Goal: Task Accomplishment & Management: Manage account settings

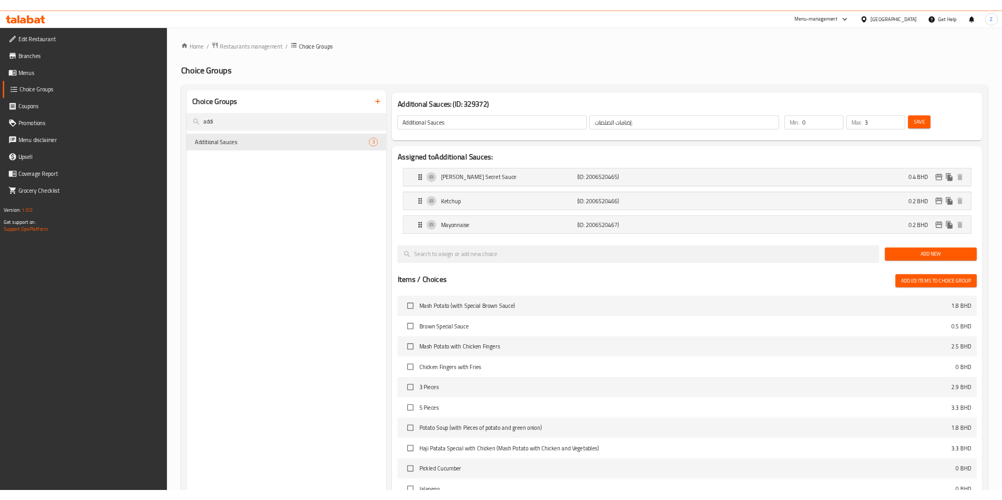
scroll to position [555, 0]
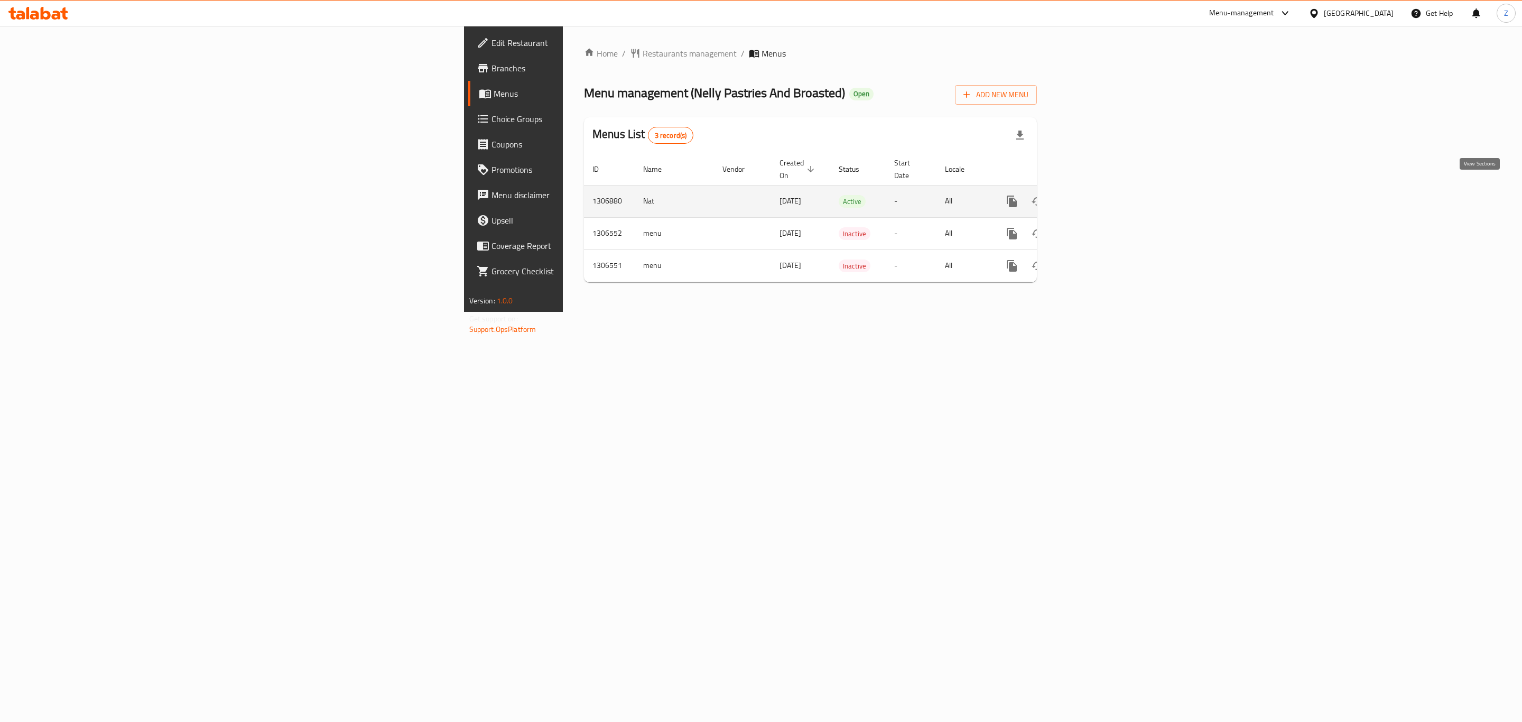
click at [1094, 195] on icon "enhanced table" at bounding box center [1087, 201] width 13 height 13
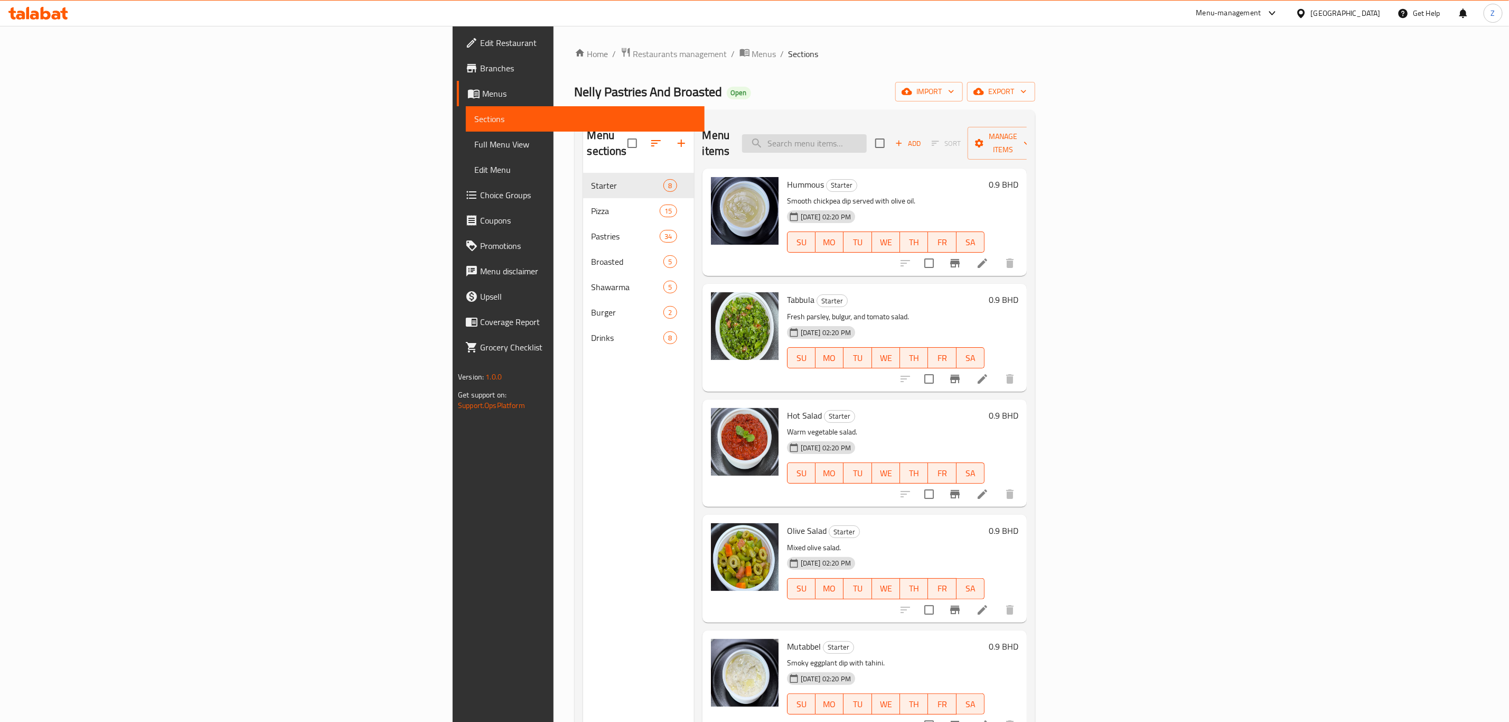
click at [867, 134] on input "search" at bounding box center [804, 143] width 125 height 18
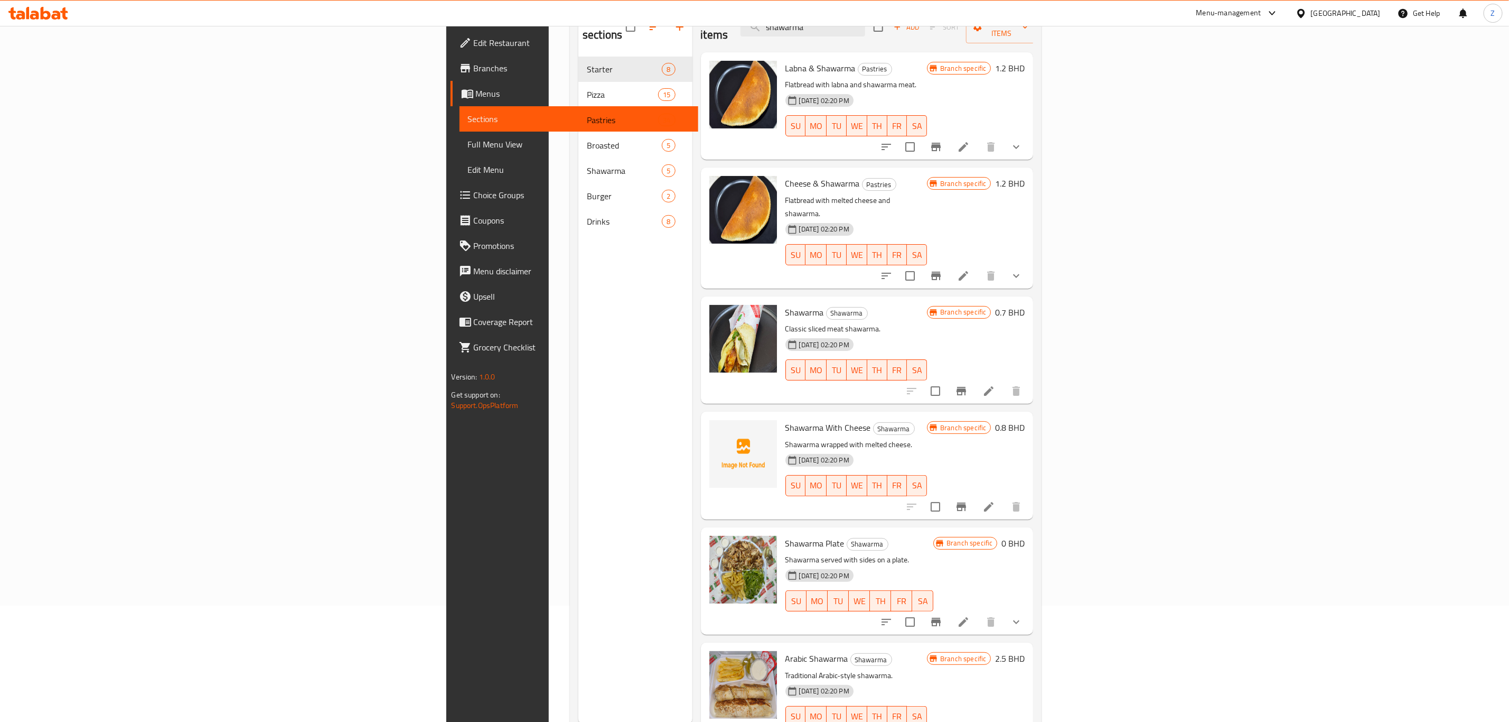
scroll to position [148, 0]
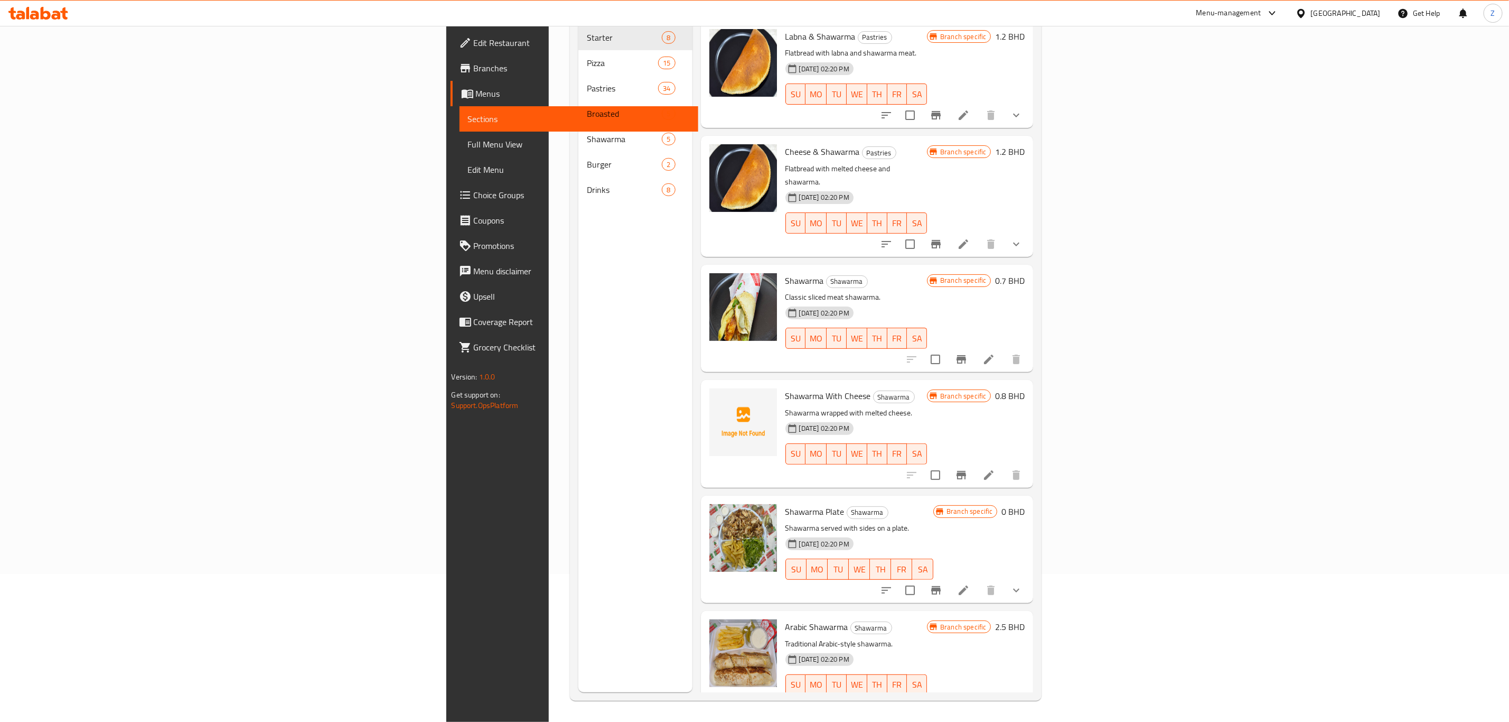
type input "shawarma"
click at [995, 353] on icon at bounding box center [989, 359] width 13 height 13
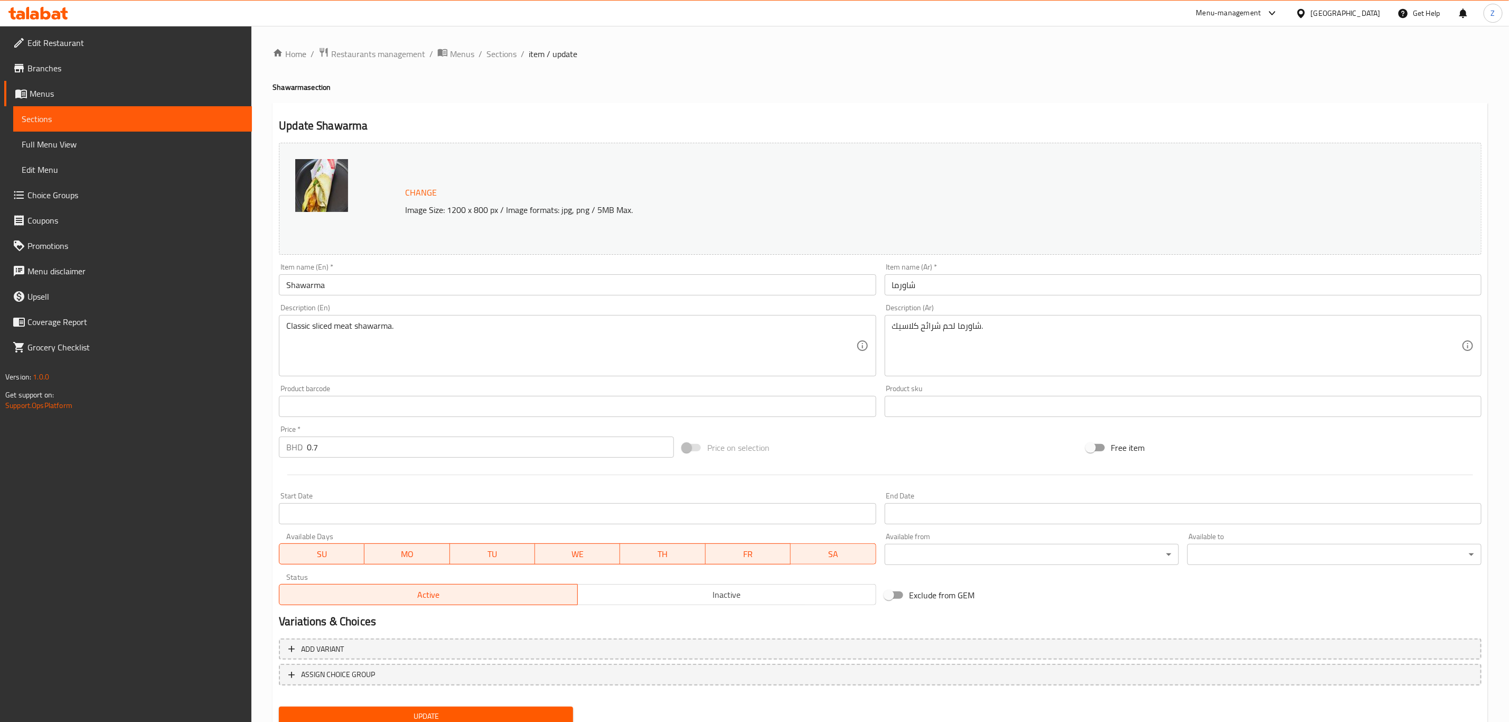
click at [439, 319] on div "Classic sliced meat shawarma. Description (En)" at bounding box center [577, 345] width 597 height 61
click at [444, 333] on textarea "Classic sliced meat shawarma." at bounding box center [571, 346] width 570 height 50
type textarea "Classic sliced meat shawarma with mayonaise pickle and salad."
click at [1037, 334] on textarea "شاورما لحم شرائح كلاسيك." at bounding box center [1177, 346] width 570 height 50
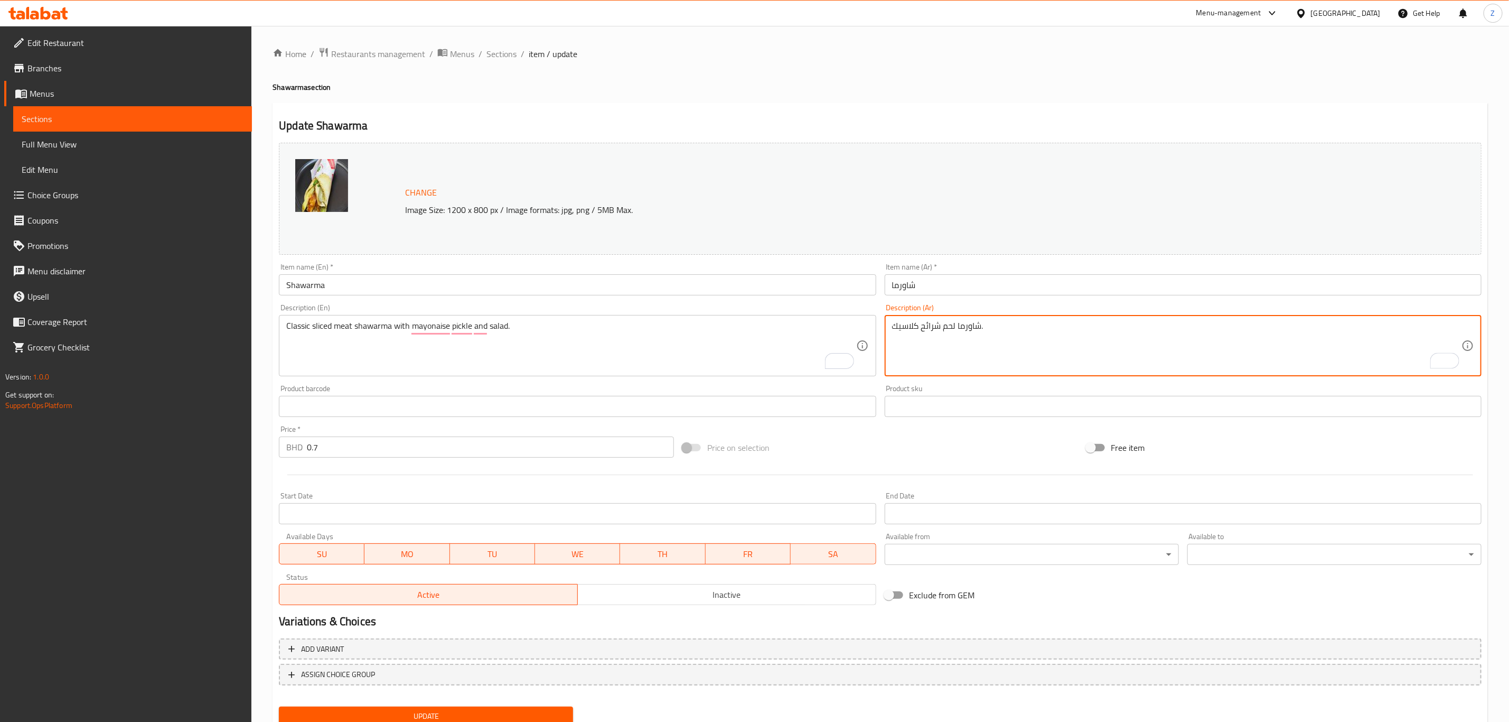
click at [1037, 334] on textarea "شاورما لحم شرائح كلاسيك." at bounding box center [1177, 346] width 570 height 50
type textarea "شوارما دجاج مع مايونيز وسلطة."
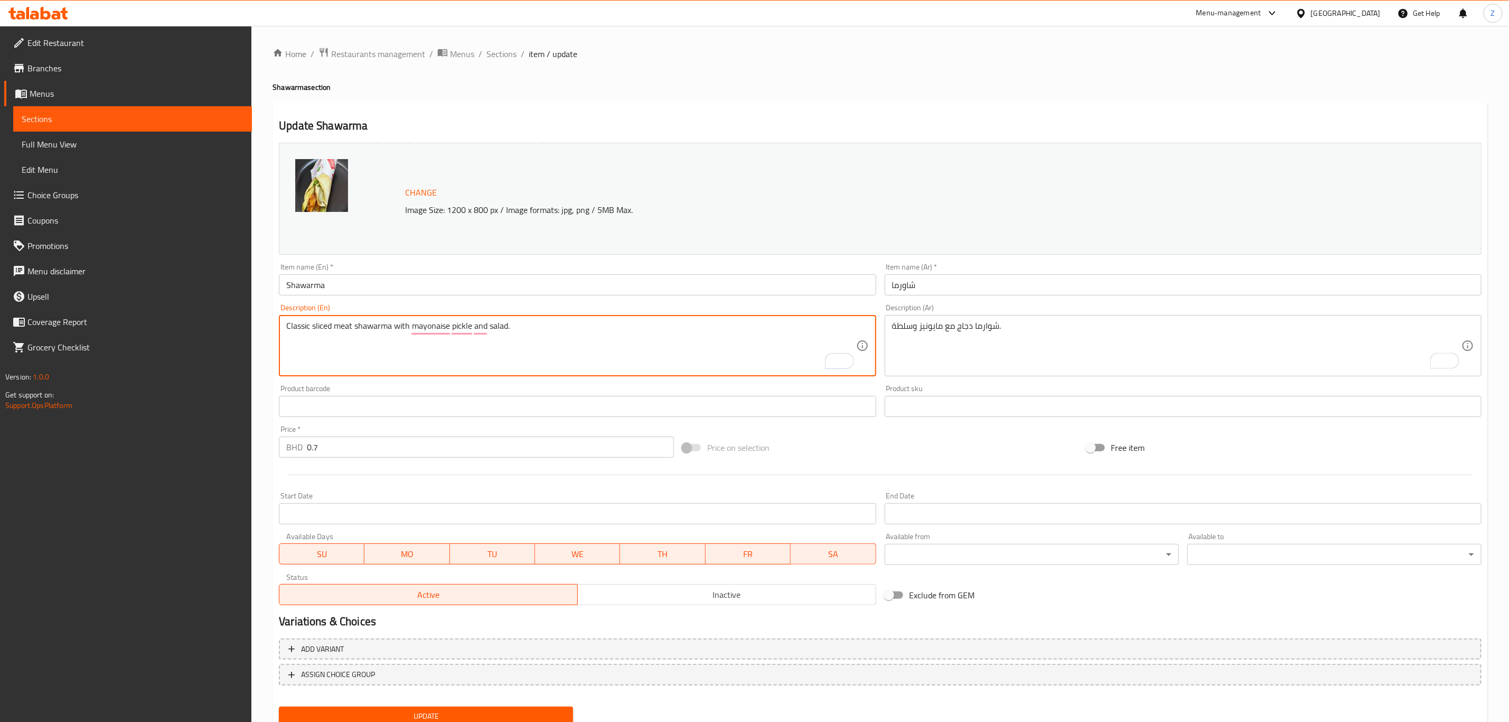
click at [315, 321] on textarea "Classic sliced meat shawarma with mayonaise pickle and salad." at bounding box center [571, 346] width 570 height 50
click at [507, 51] on span "Sections" at bounding box center [502, 54] width 30 height 13
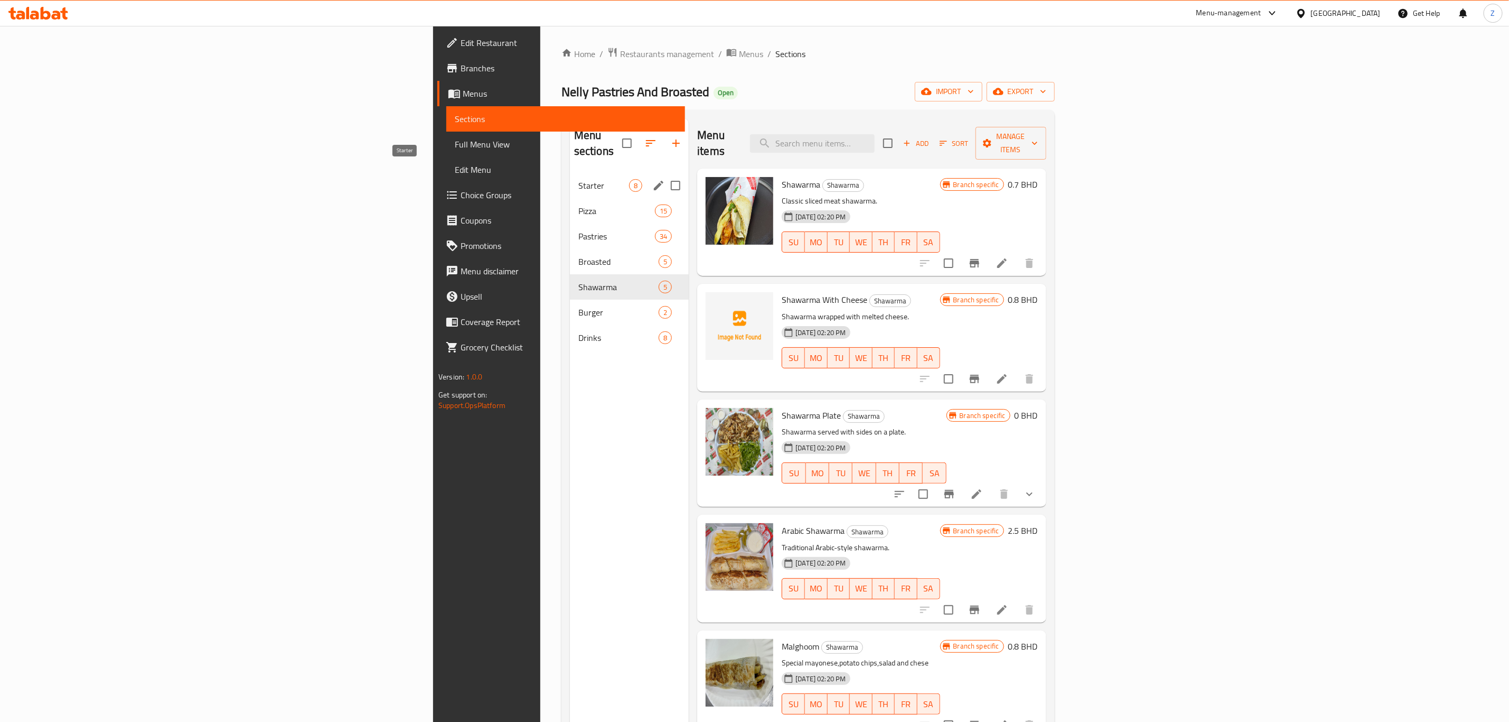
click at [578, 179] on span "Starter" at bounding box center [603, 185] width 51 height 13
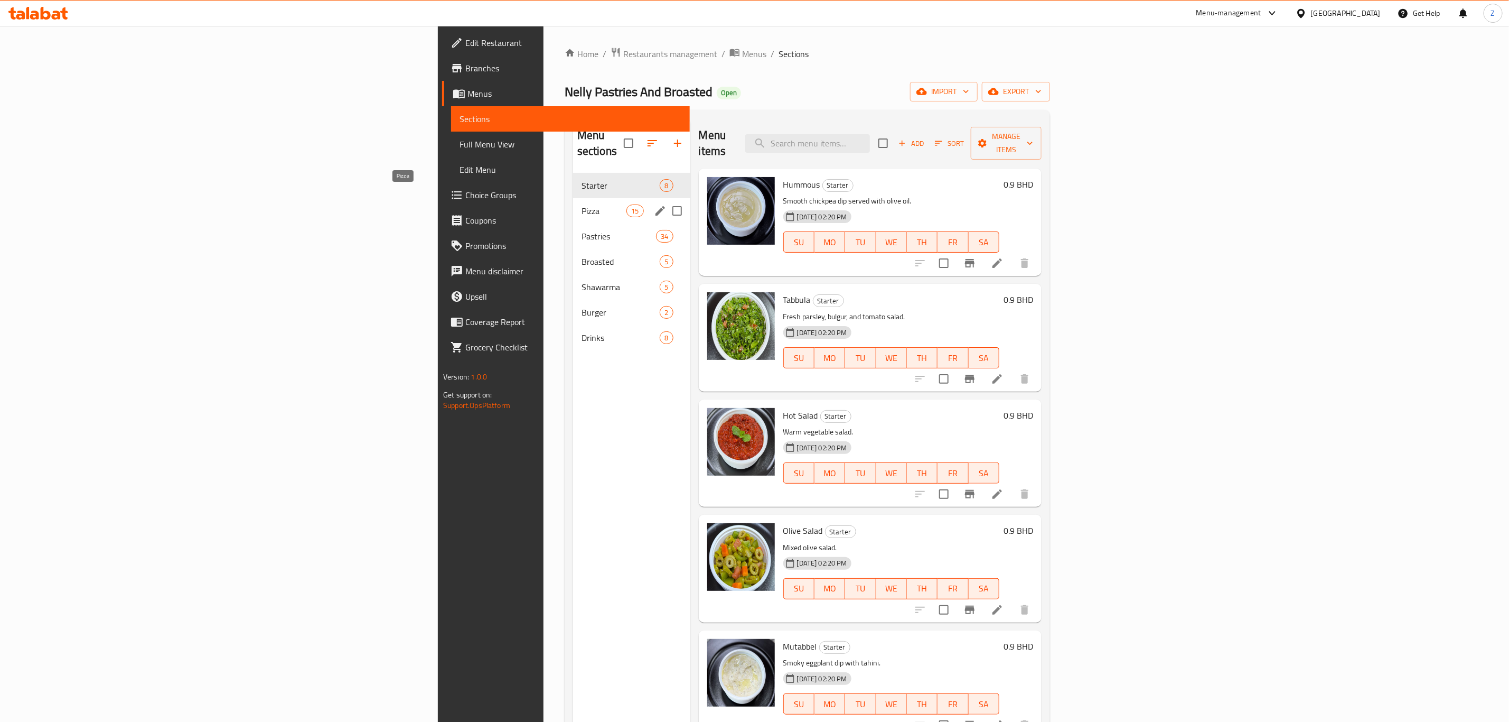
click at [582, 204] on span "Pizza" at bounding box center [604, 210] width 45 height 13
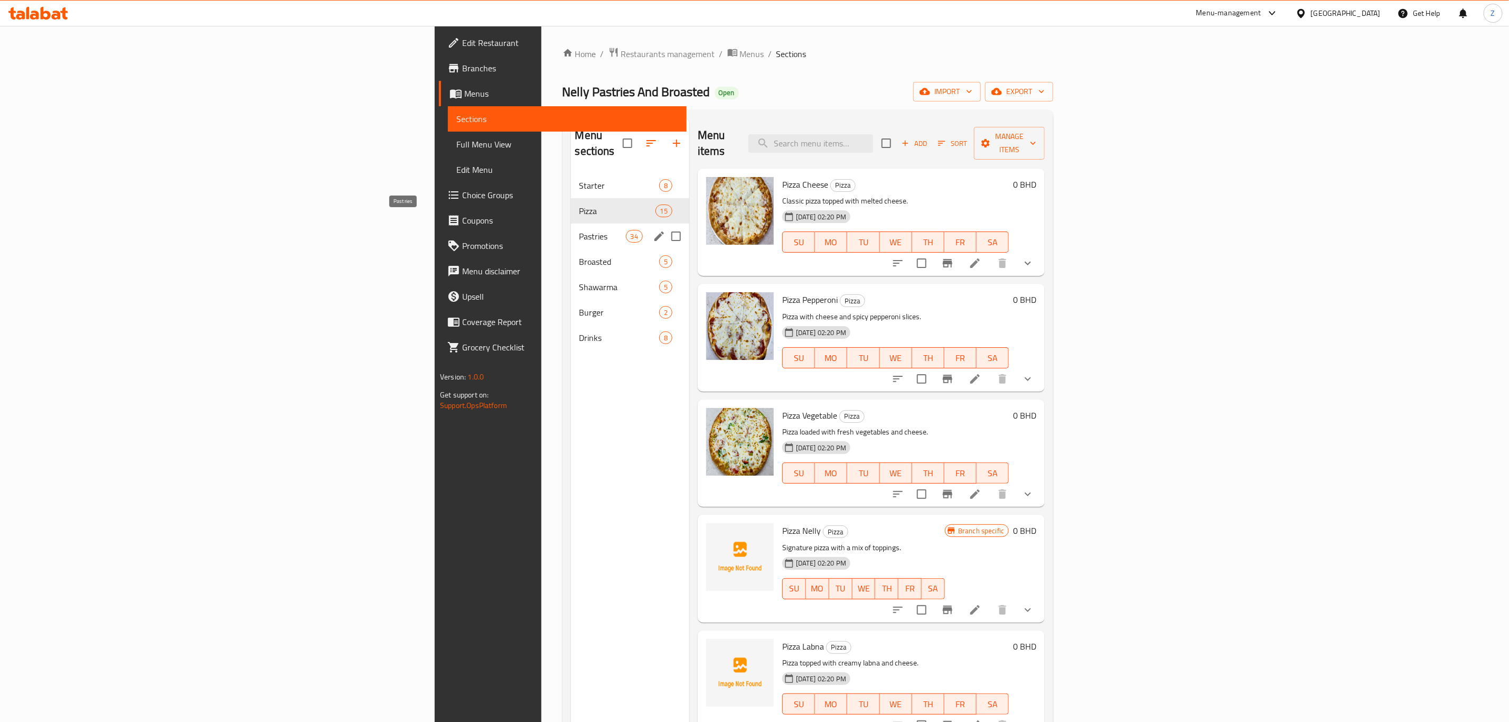
drag, startPoint x: 314, startPoint y: 217, endPoint x: 312, endPoint y: 222, distance: 5.5
click at [580, 230] on span "Pastries" at bounding box center [603, 236] width 46 height 13
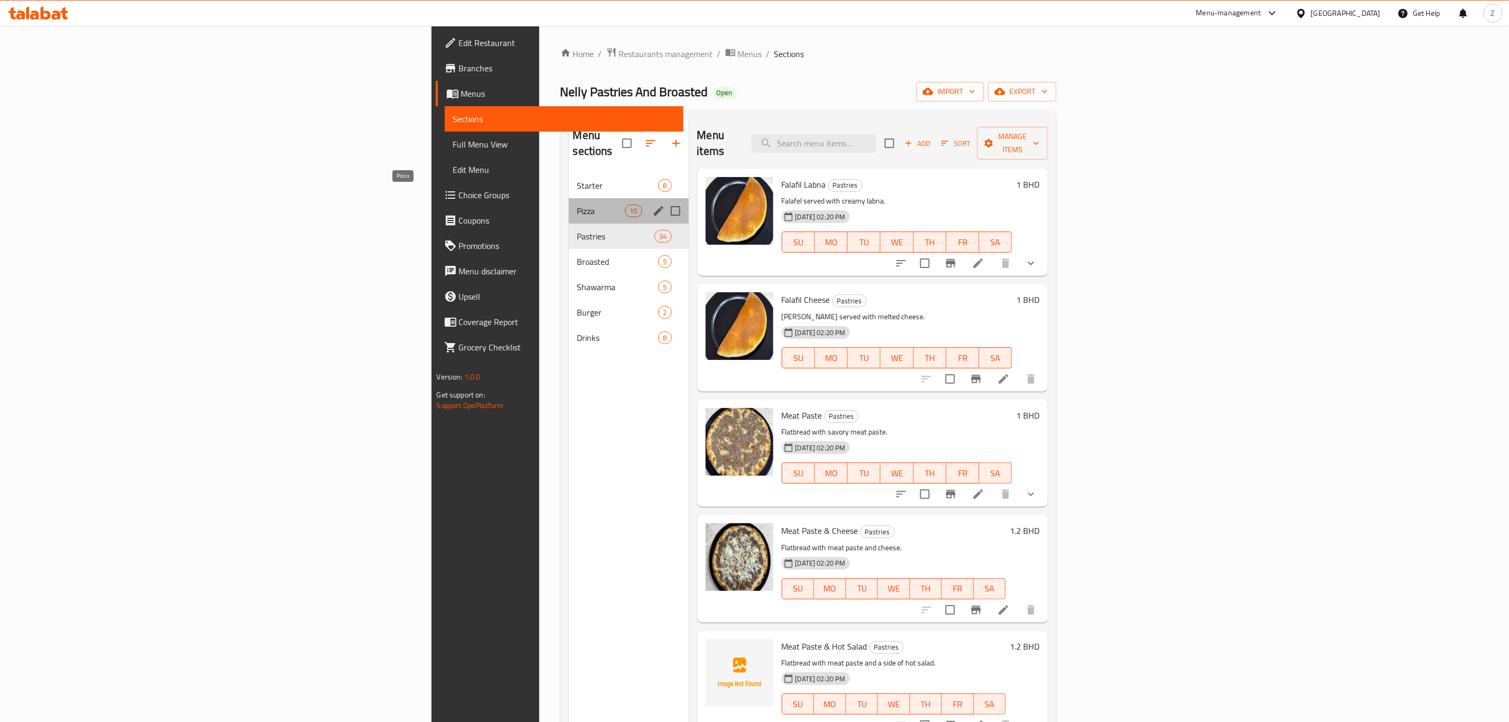
click at [577, 204] on span "Pizza" at bounding box center [601, 210] width 48 height 13
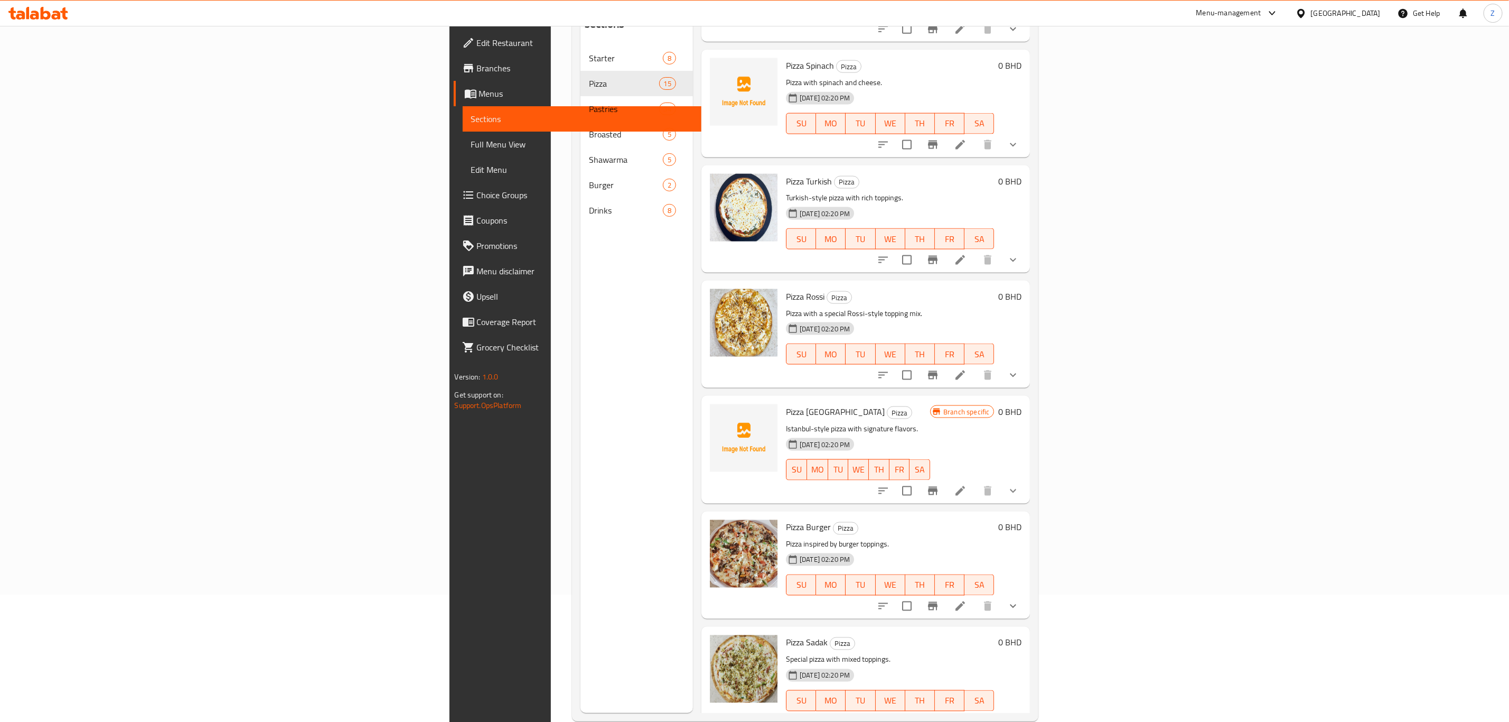
scroll to position [148, 0]
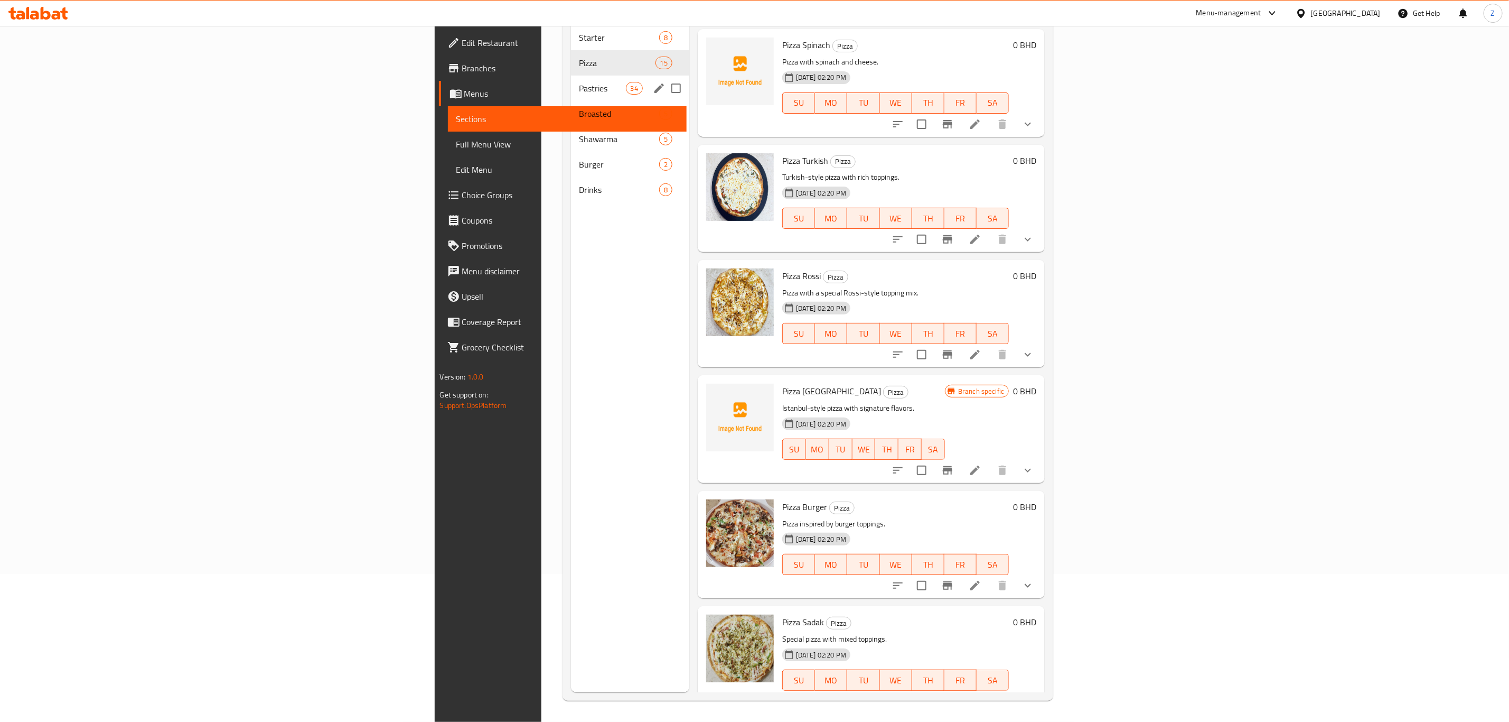
click at [580, 82] on span "Pastries" at bounding box center [603, 88] width 46 height 13
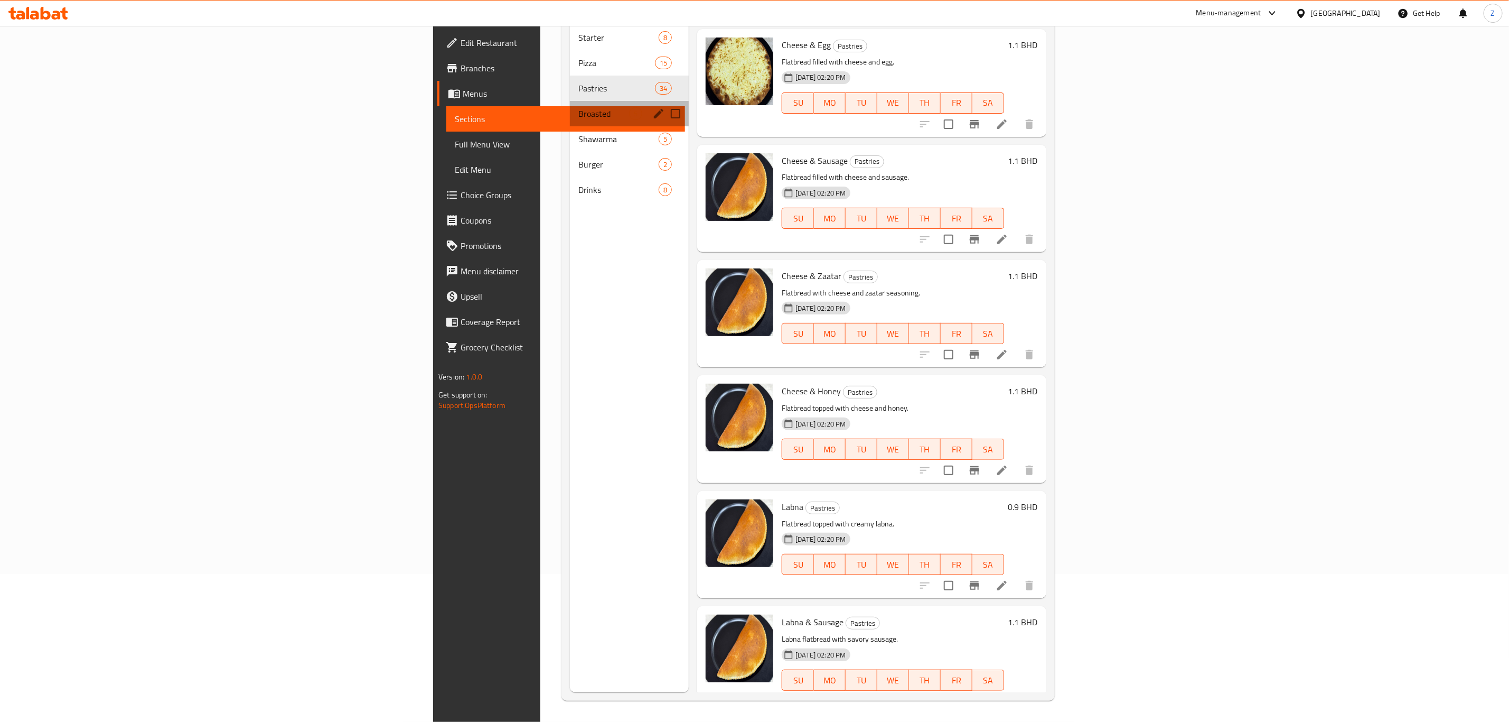
click at [570, 107] on div "Broasted 5" at bounding box center [629, 113] width 119 height 25
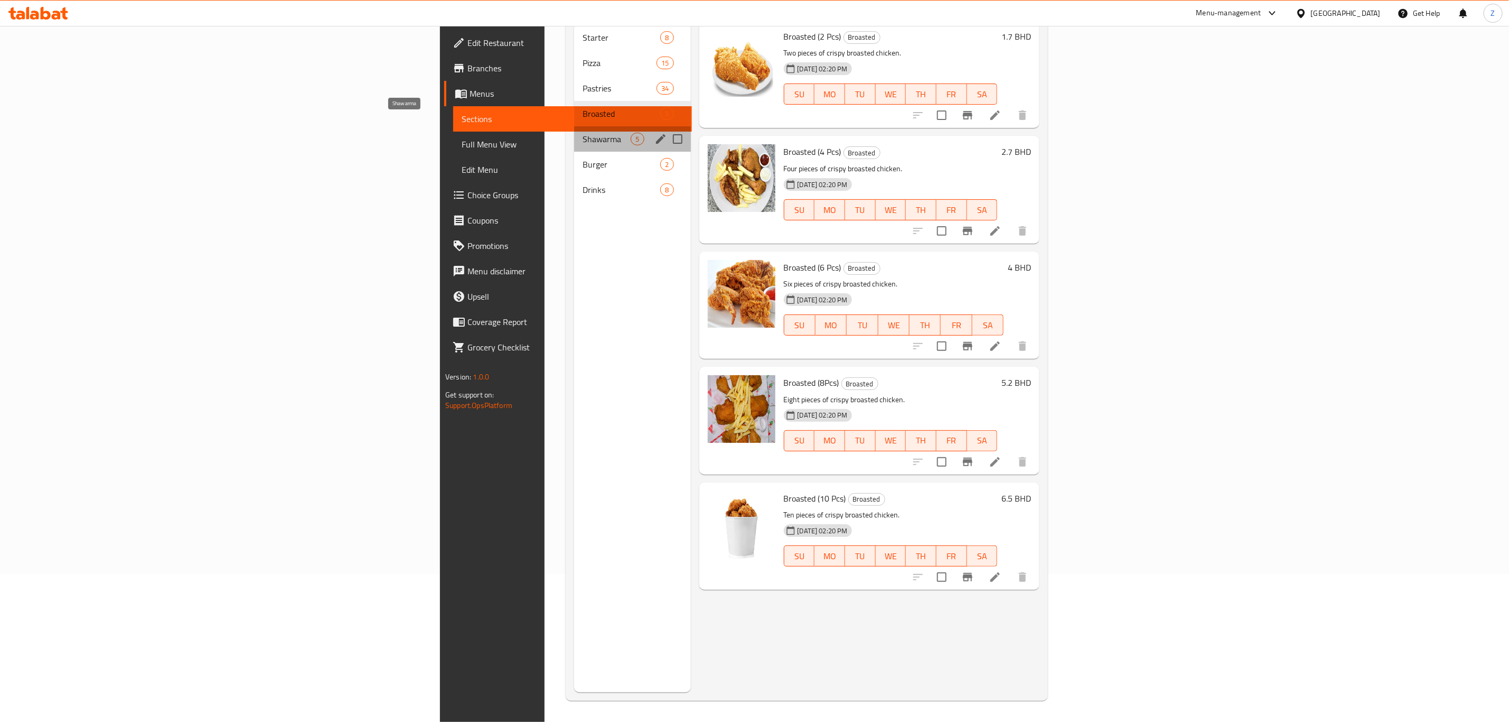
click at [583, 133] on span "Shawarma" at bounding box center [607, 139] width 48 height 13
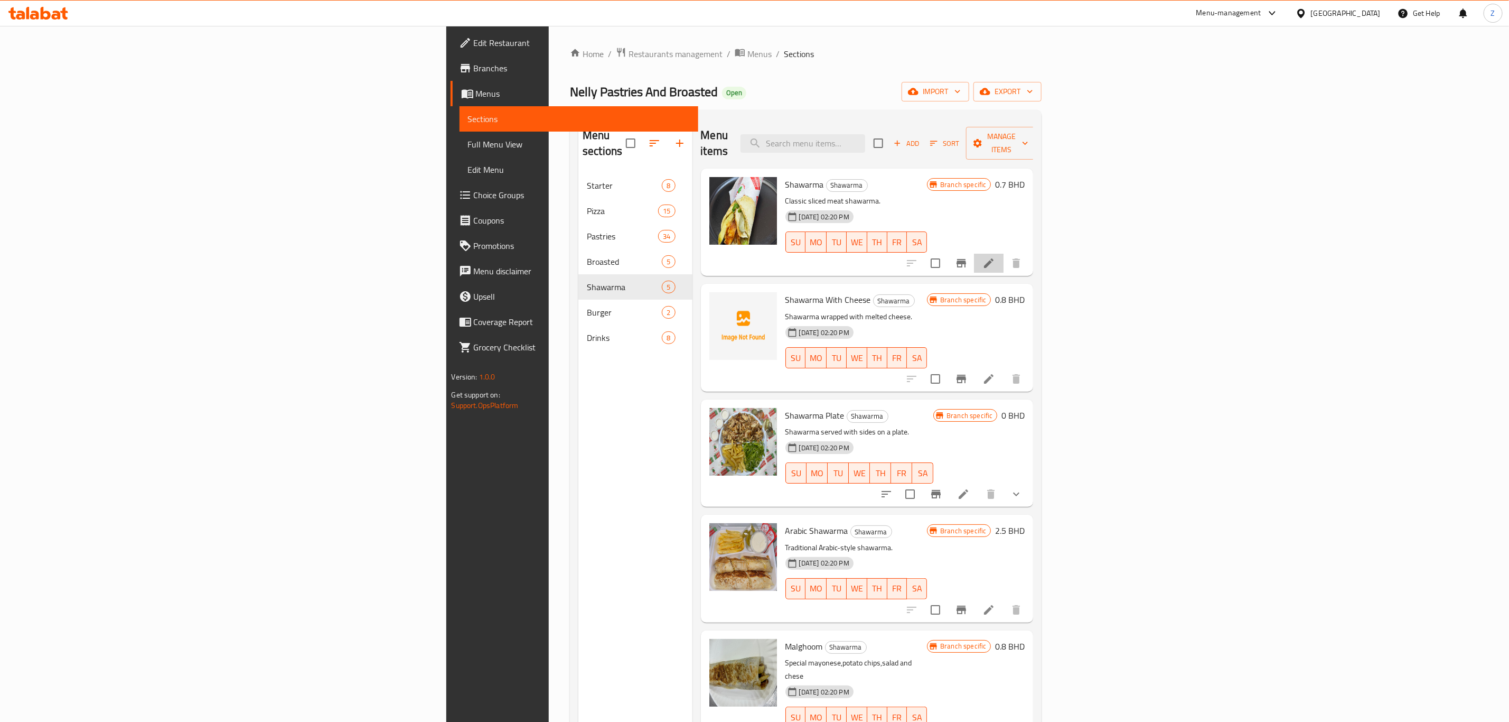
click at [1004, 254] on li at bounding box center [989, 263] width 30 height 19
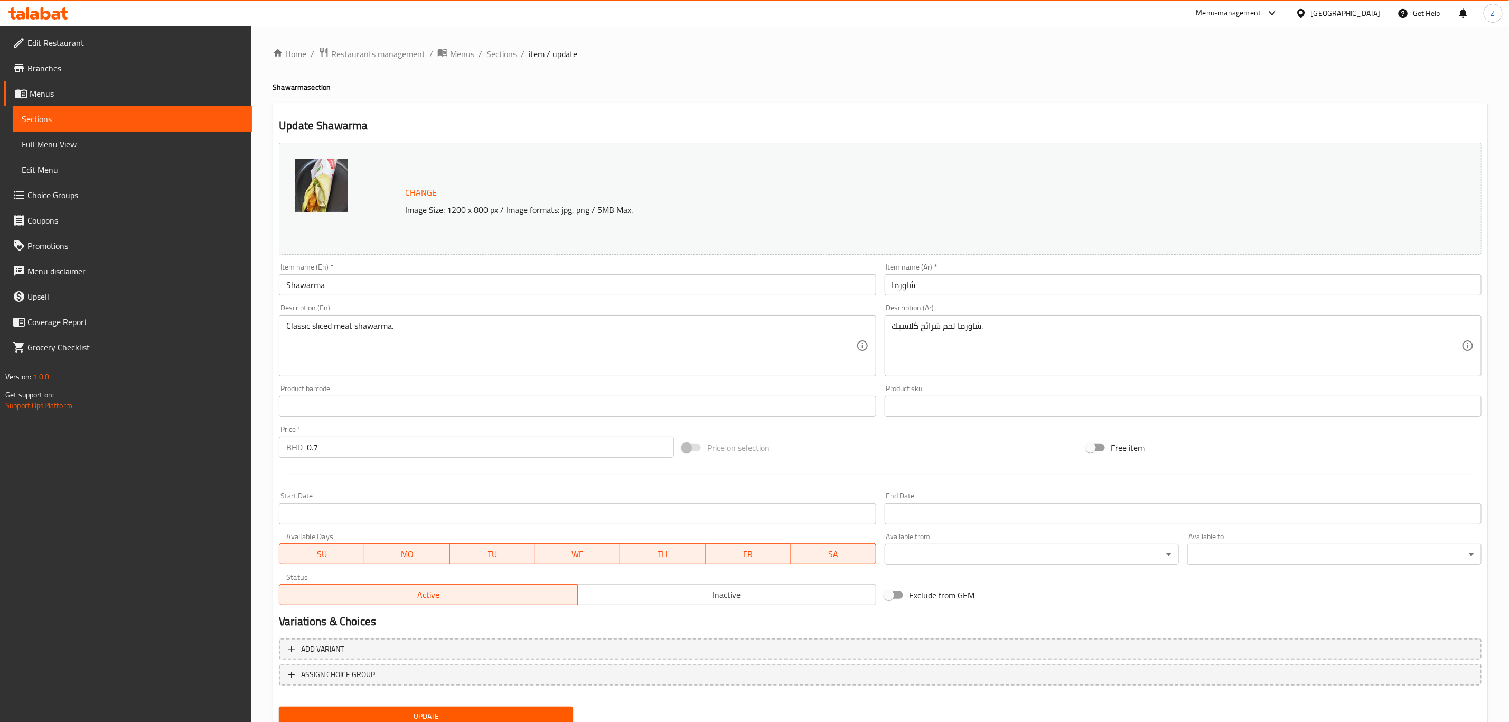
click at [292, 287] on input "Shawarma" at bounding box center [577, 284] width 597 height 21
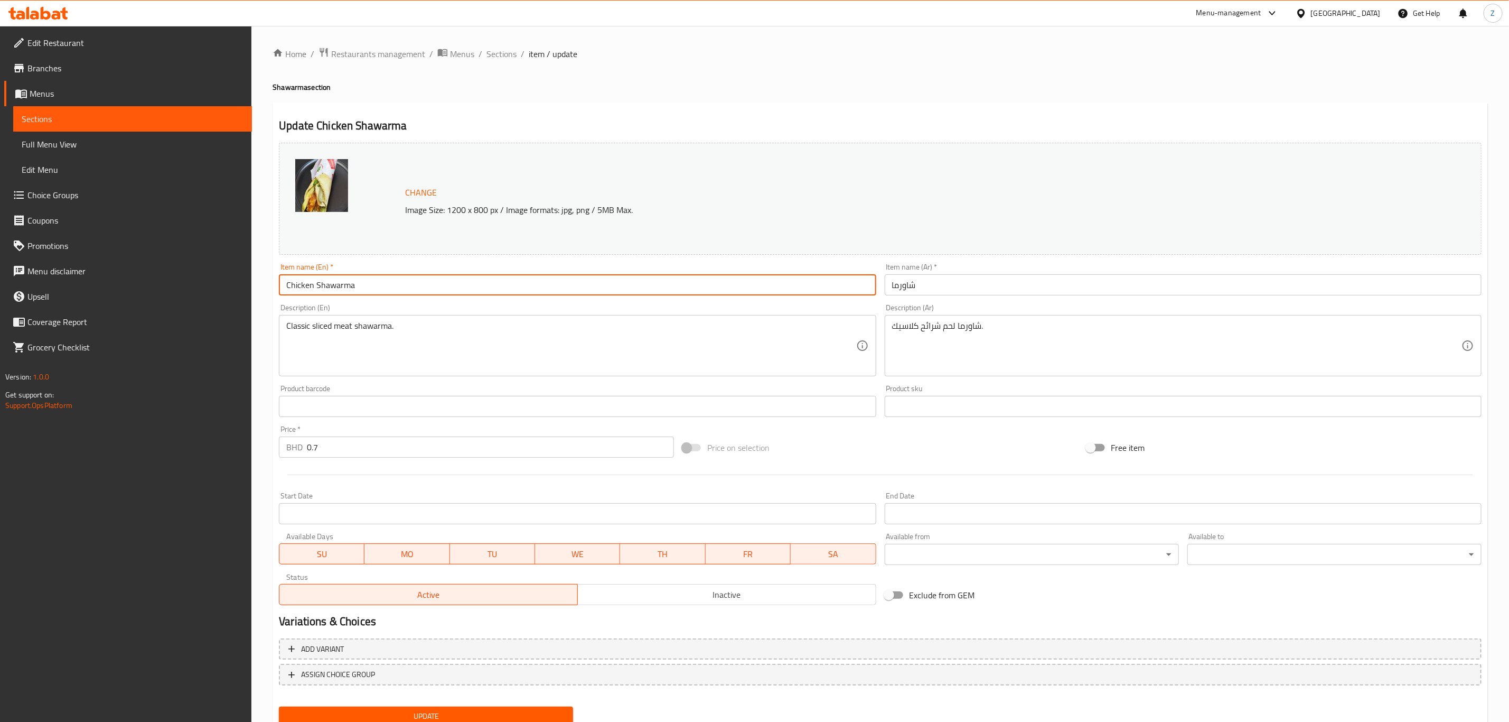
type input "Chicken Shawarma"
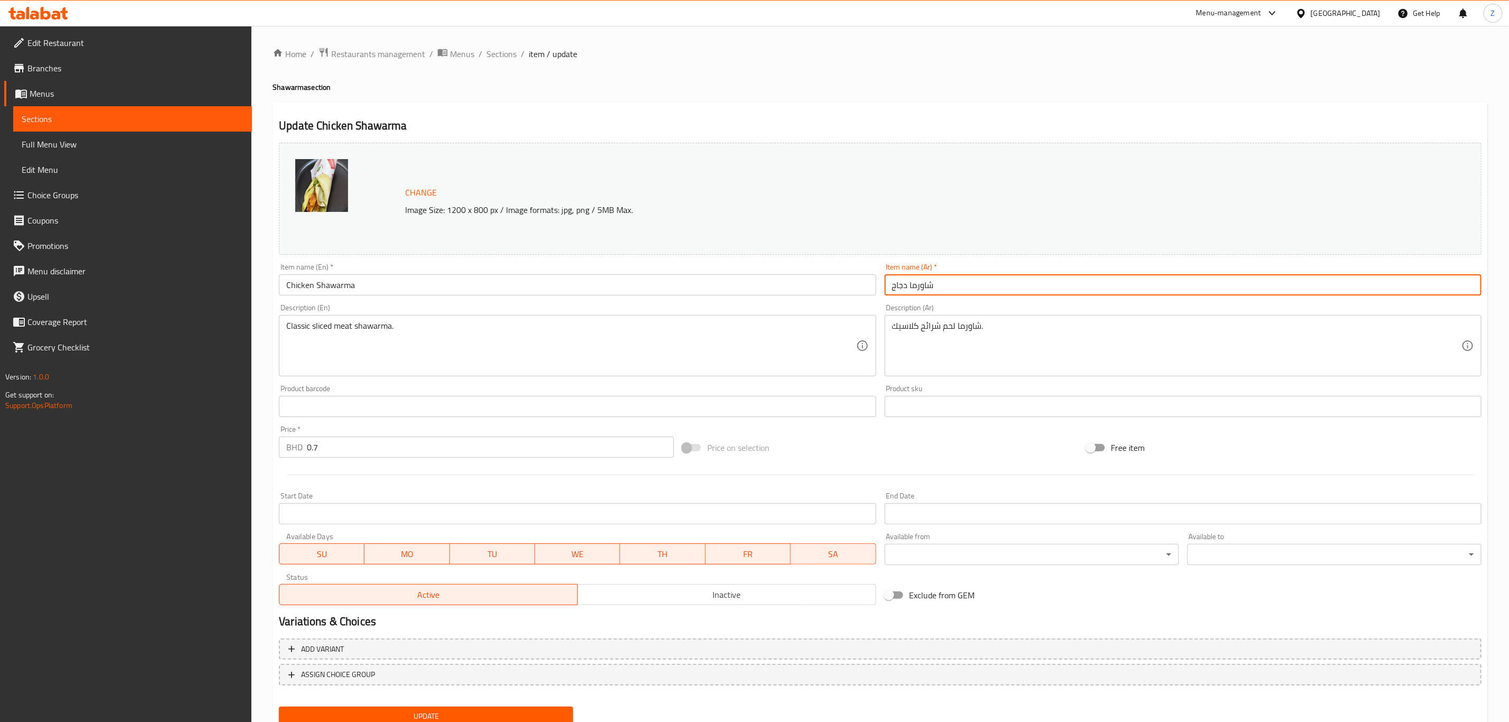
type input "شاورما دجاج"
click at [764, 317] on div "Classic sliced meat shawarma. Description (En)" at bounding box center [577, 345] width 597 height 61
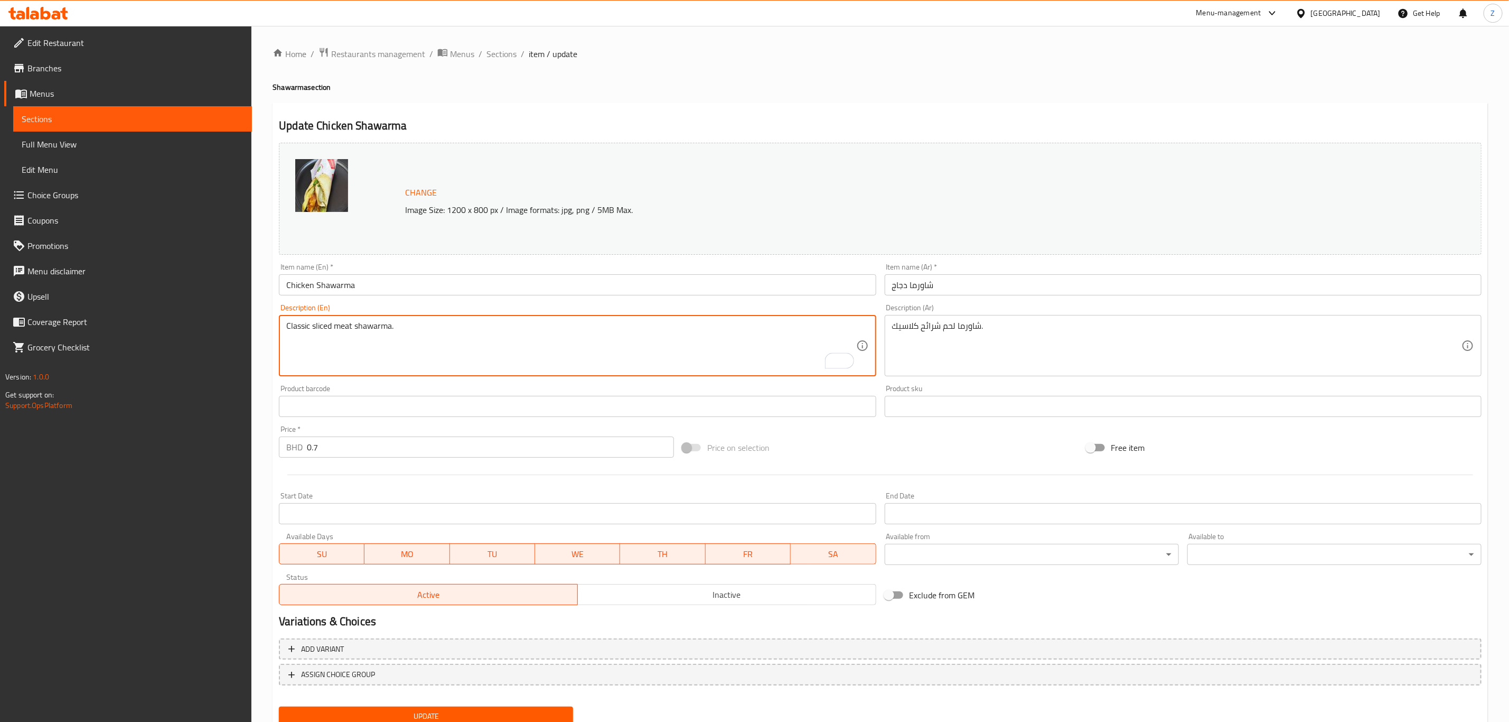
click at [350, 325] on textarea "Classic sliced meat shawarma." at bounding box center [571, 346] width 570 height 50
type textarea "Classic chicken shawarma with mayonaise and salad.."
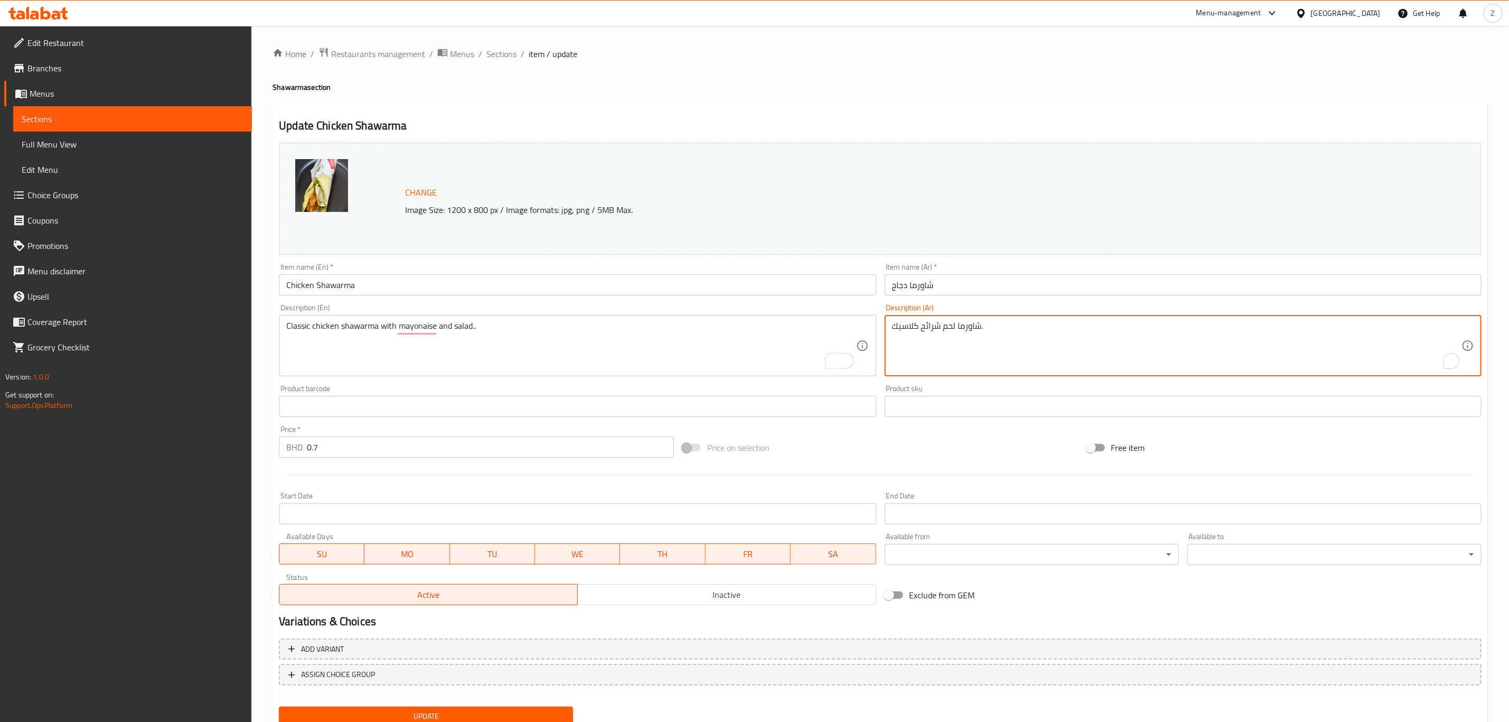
click at [994, 343] on textarea "شاورما لحم شرائح كلاسيك." at bounding box center [1177, 346] width 570 height 50
type textarea "a"
type textarea "شاورما دجاج كلاسيكية بالمايونيز والسلطة."
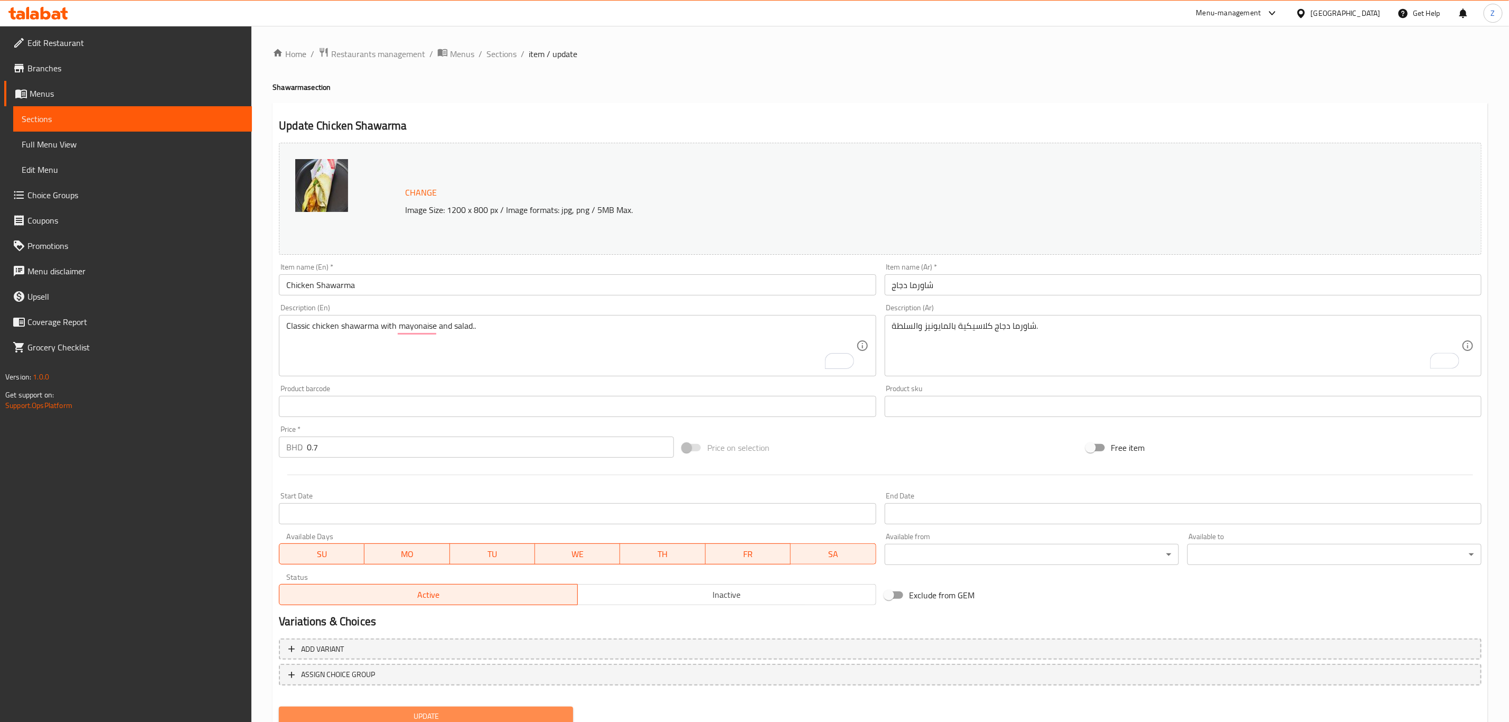
click at [454, 712] on span "Update" at bounding box center [425, 716] width 277 height 13
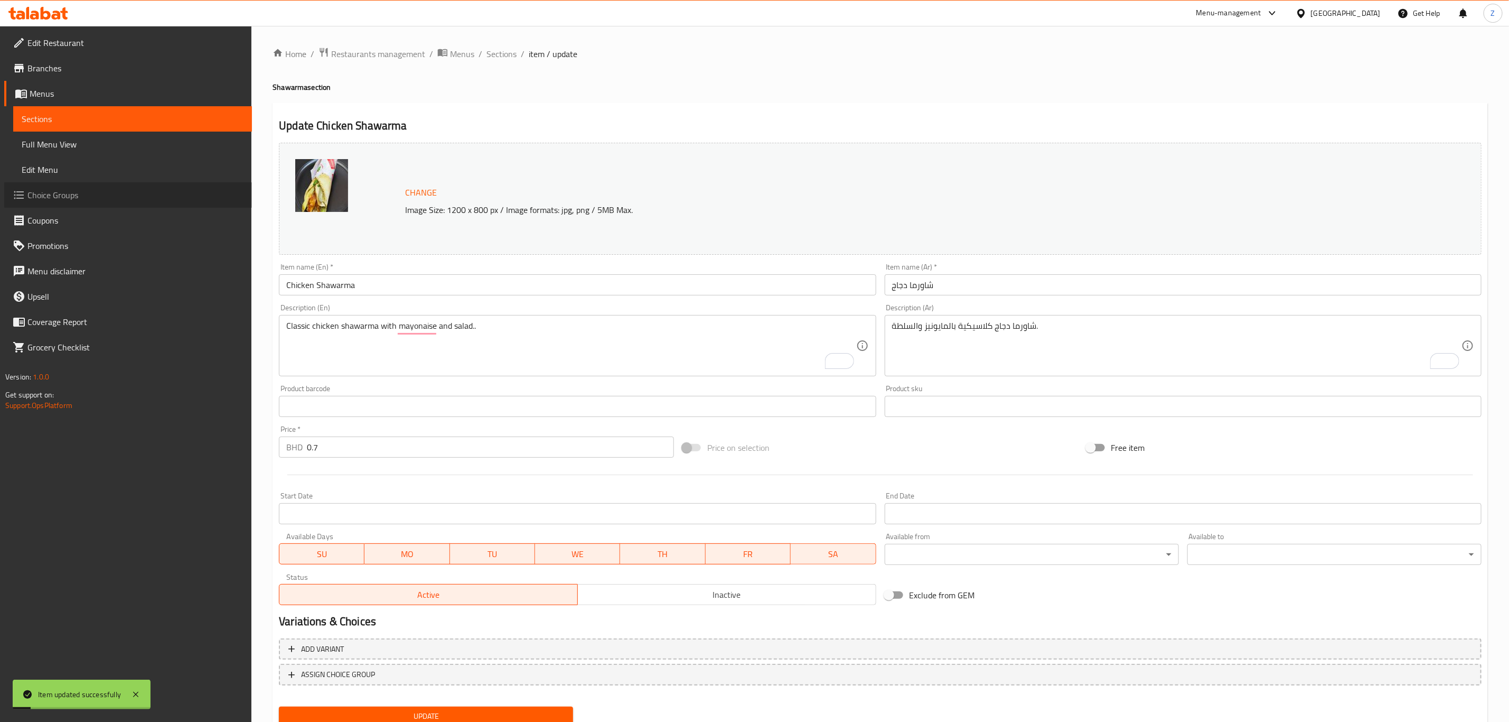
click at [33, 197] on span "Choice Groups" at bounding box center [135, 195] width 216 height 13
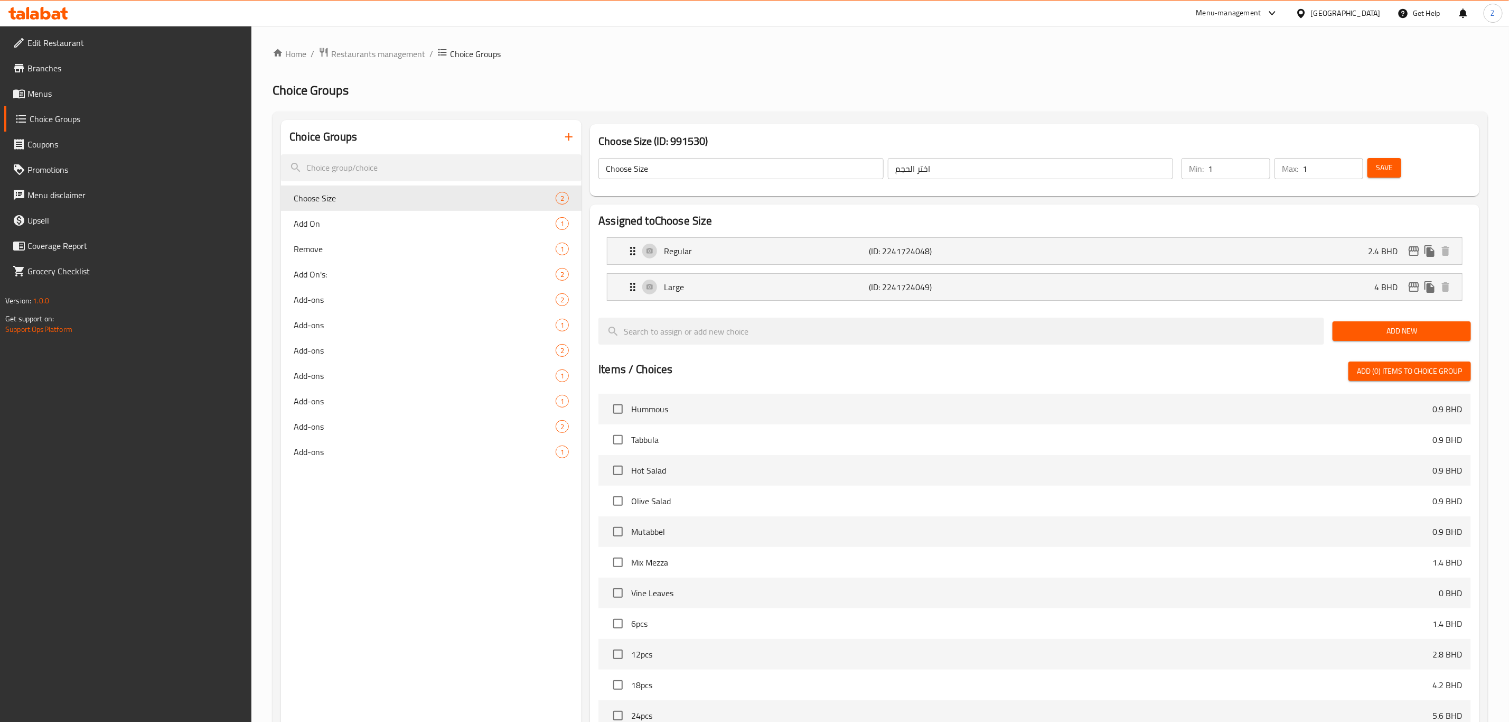
click at [563, 143] on icon "button" at bounding box center [569, 136] width 13 height 13
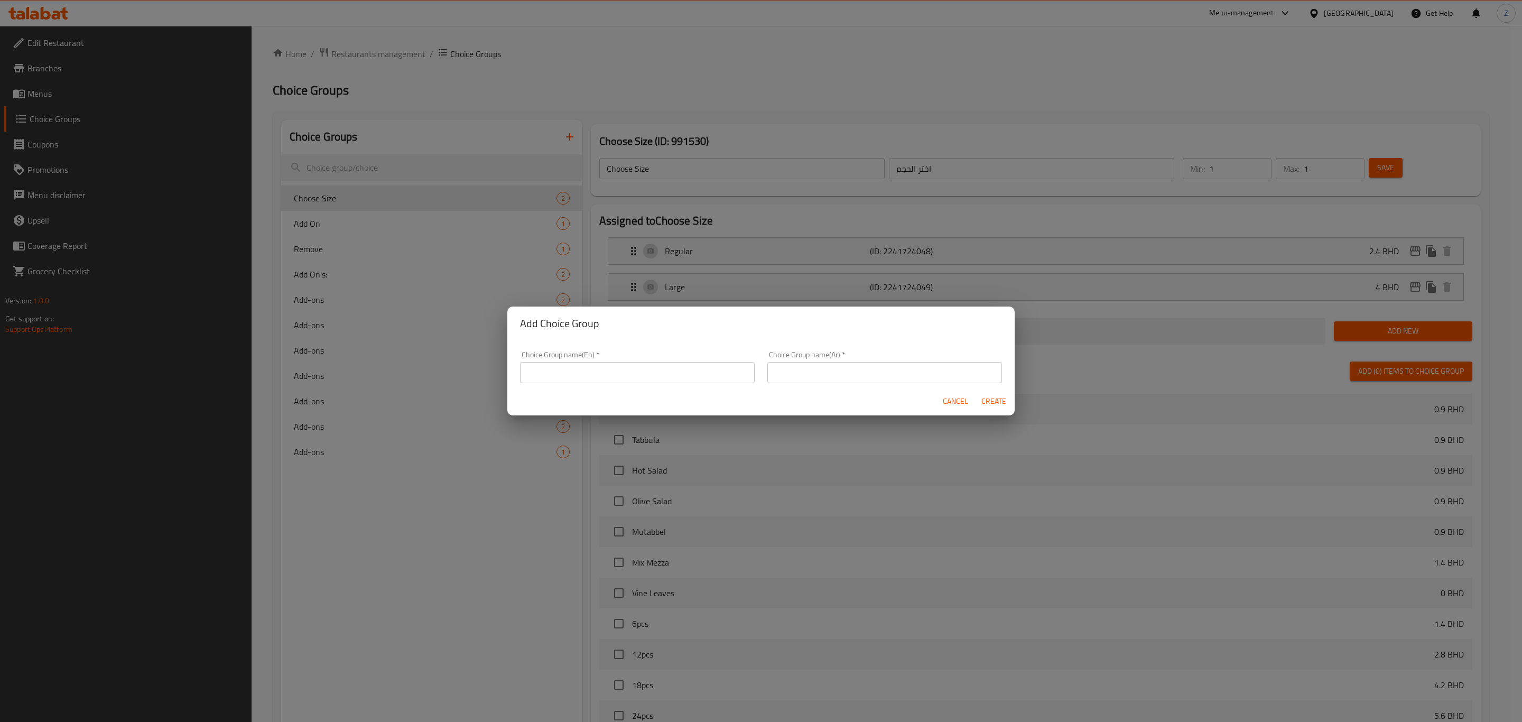
click at [624, 366] on input "text" at bounding box center [637, 372] width 235 height 21
type input "ل"
type input "Bread"
click at [823, 374] on input "text" at bounding box center [884, 372] width 235 height 21
type input "الخبز"
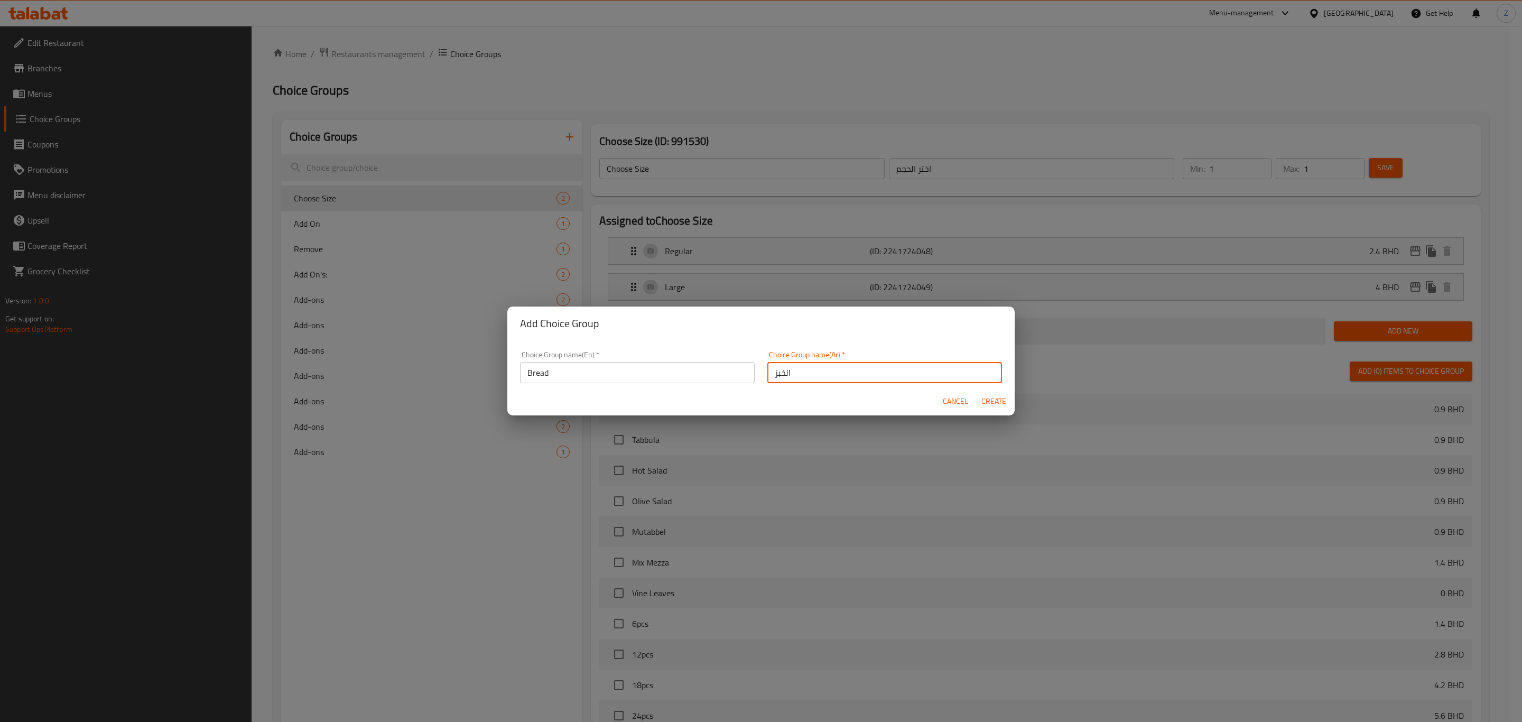
drag, startPoint x: 983, startPoint y: 398, endPoint x: 1010, endPoint y: 391, distance: 27.7
click at [983, 398] on span "Create" at bounding box center [993, 401] width 25 height 13
type input "Bread"
type input "الخبز"
type input "0"
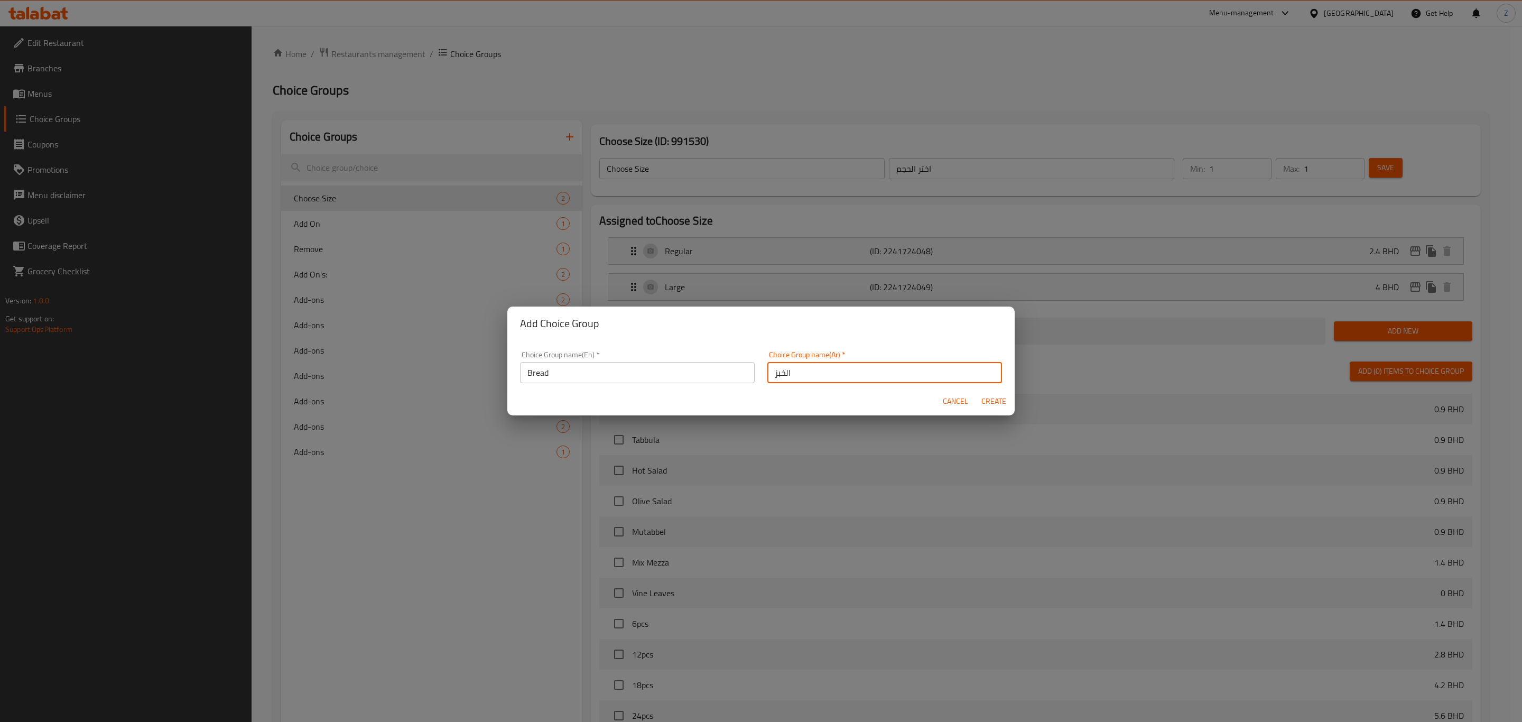
type input "0"
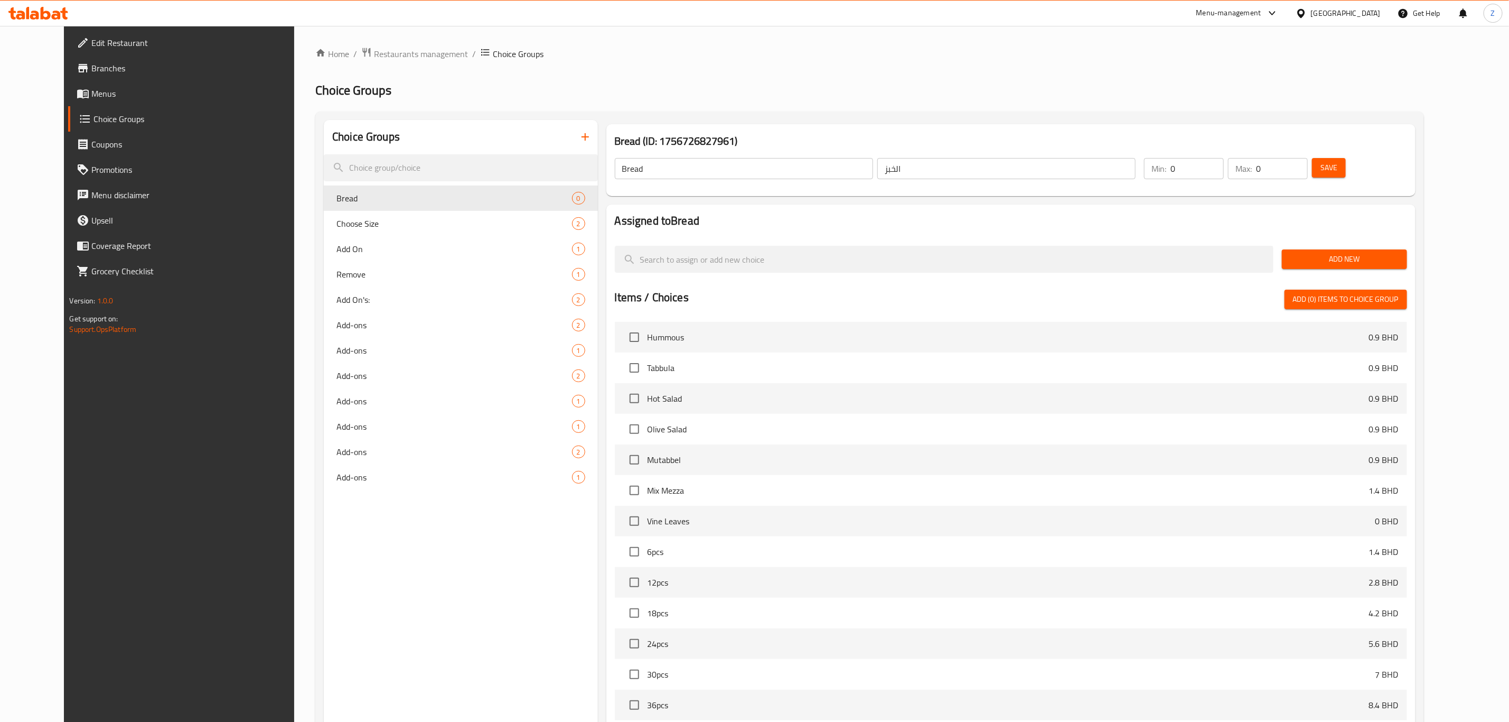
click at [1385, 256] on span "Add New" at bounding box center [1345, 259] width 108 height 13
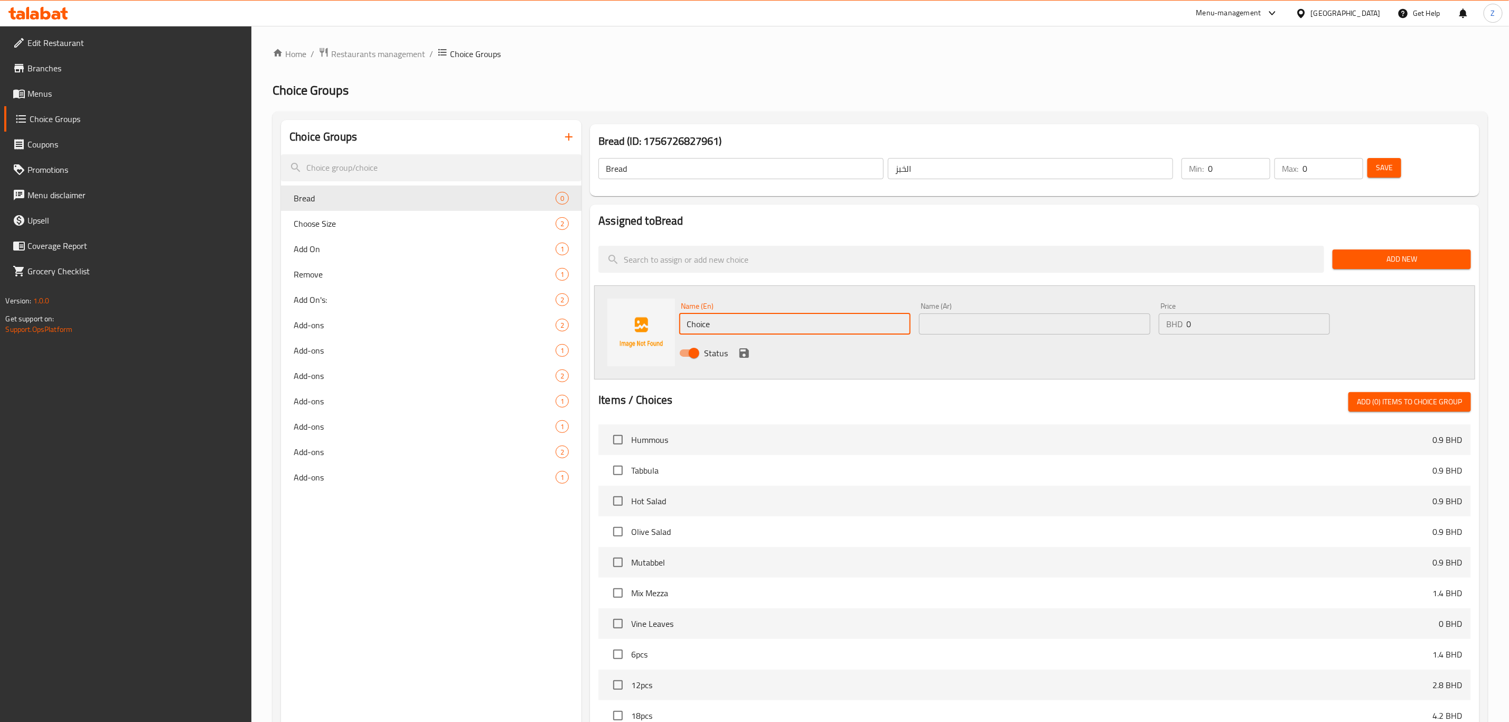
drag, startPoint x: 718, startPoint y: 333, endPoint x: 642, endPoint y: 352, distance: 79.1
click at [646, 350] on div "Name (En) Choice Name (En) Name (Ar) Name (Ar) Price BHD 0 Price Status" at bounding box center [1034, 332] width 881 height 94
click at [746, 322] on input "ٍشت" at bounding box center [794, 323] width 231 height 21
click at [746, 322] on input "ٍSaj" at bounding box center [794, 323] width 231 height 21
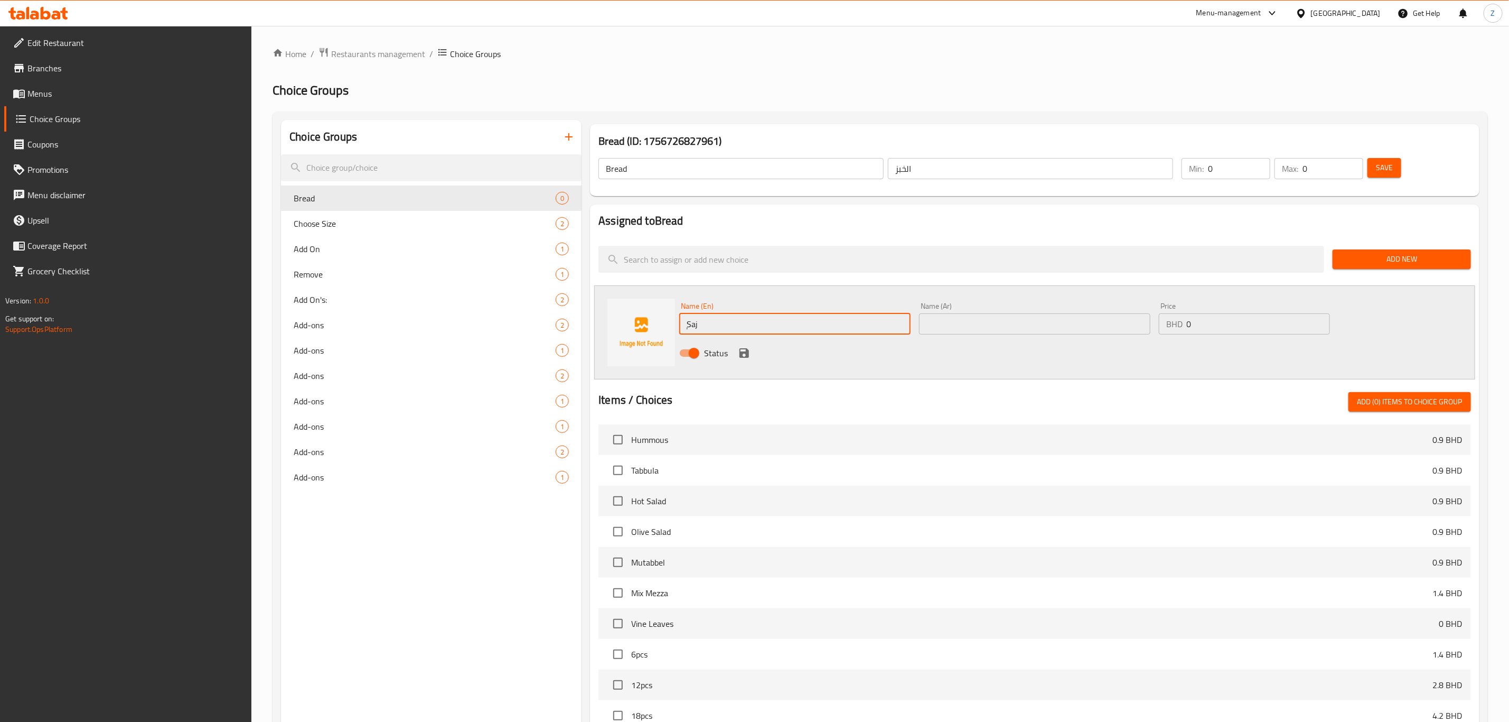
click at [746, 321] on input "ٍSaj" at bounding box center [794, 323] width 231 height 21
type input "Saj"
type input "صاج"
drag, startPoint x: 1400, startPoint y: 260, endPoint x: 1226, endPoint y: 343, distance: 192.8
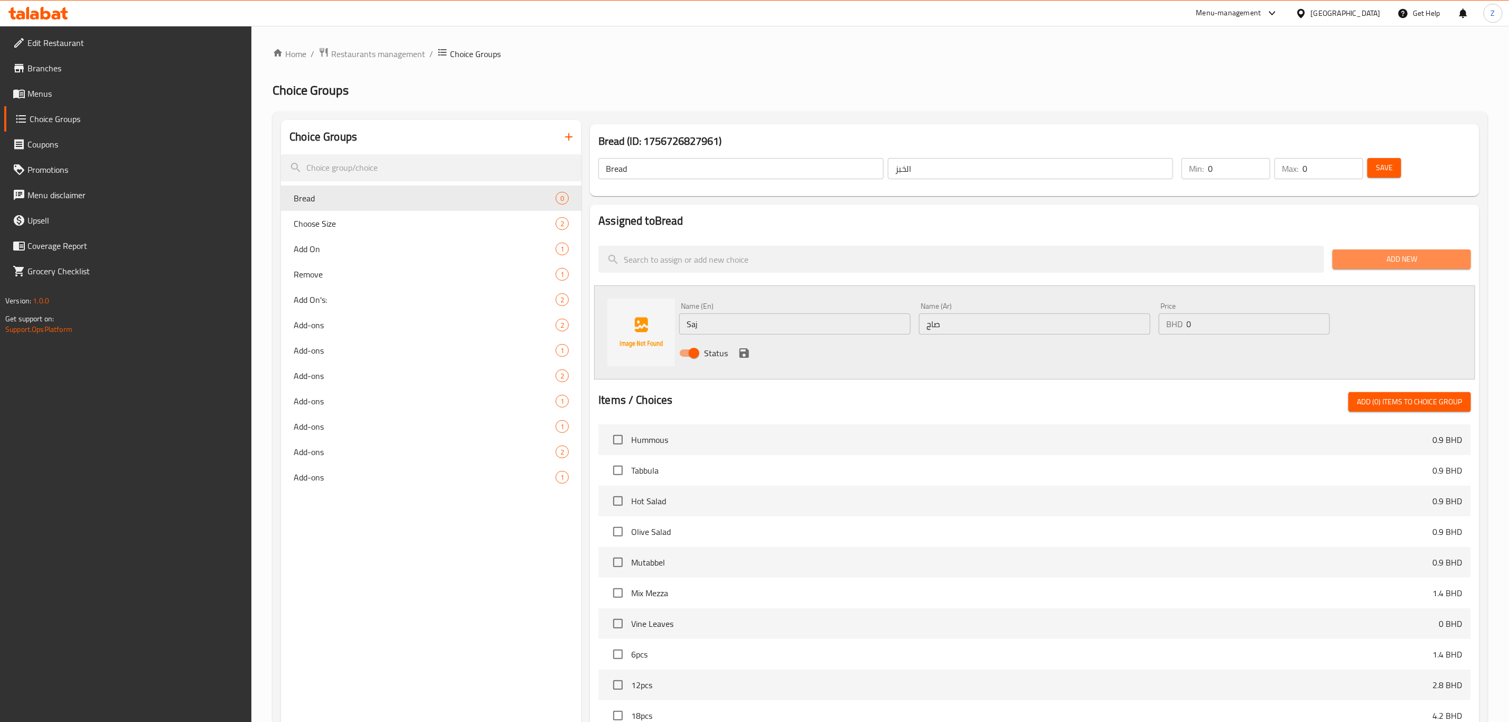
click at [1398, 262] on span "Add New" at bounding box center [1402, 259] width 122 height 13
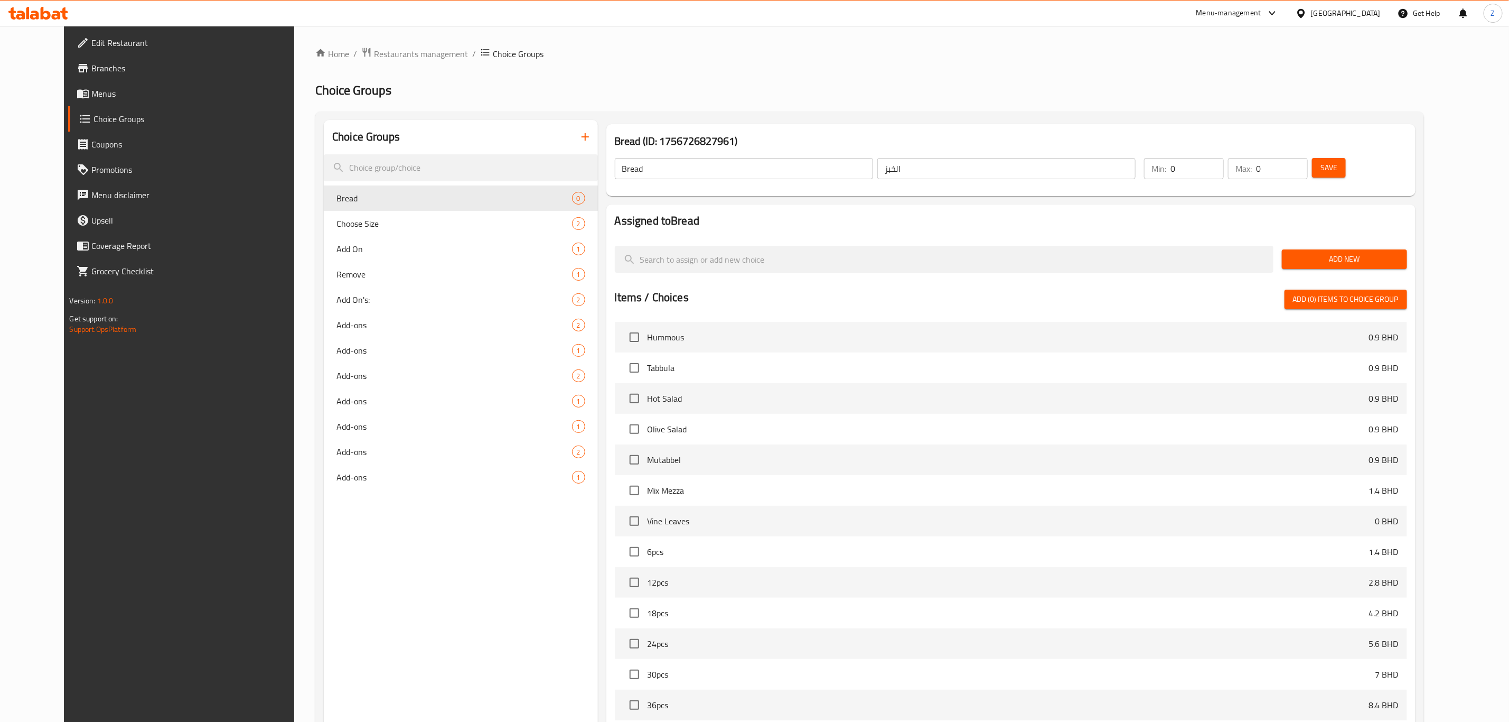
click at [1387, 262] on span "Add New" at bounding box center [1345, 259] width 108 height 13
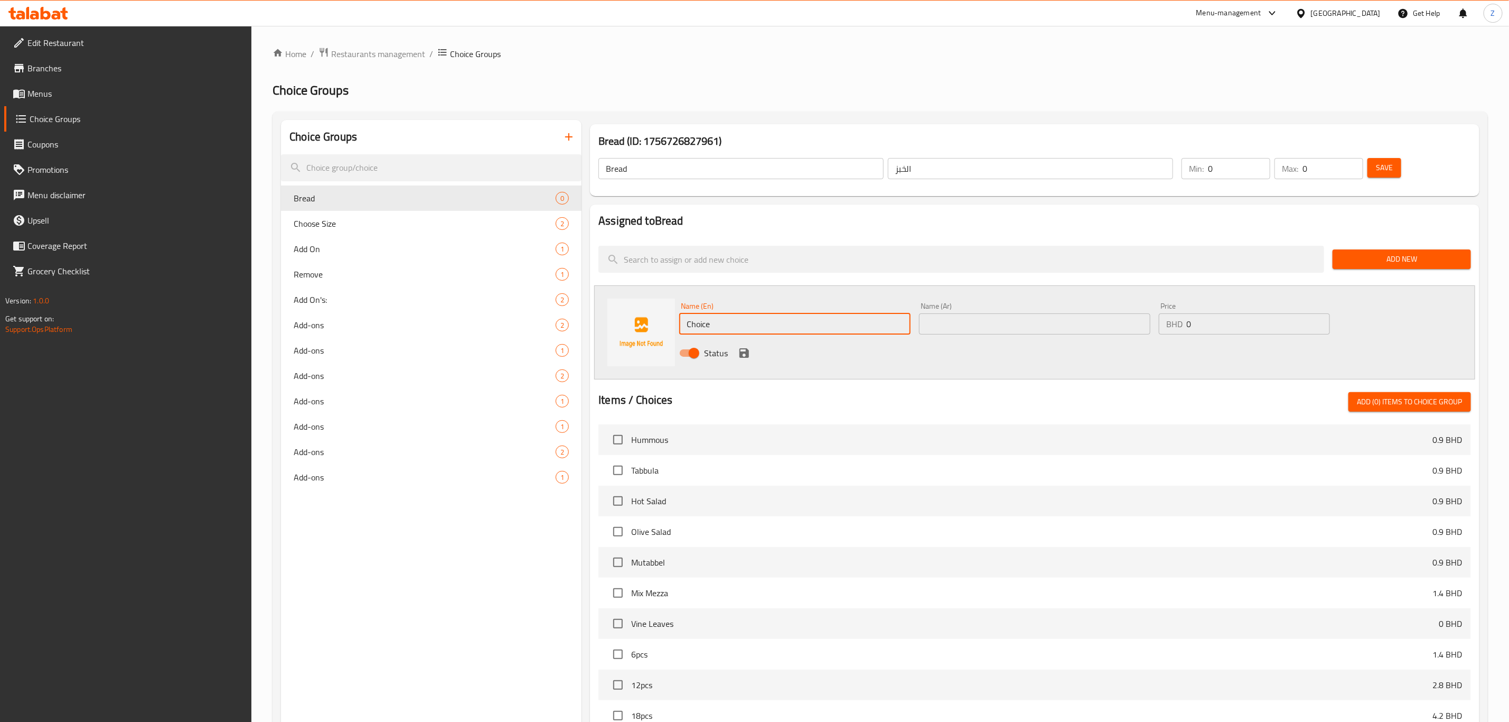
drag, startPoint x: 759, startPoint y: 316, endPoint x: 604, endPoint y: 344, distance: 157.9
click at [612, 342] on div "Name (En) Choice Name (En) Name (Ar) Name (Ar) Price BHD 0 Price Status" at bounding box center [1034, 332] width 881 height 94
type input "ٍ"
type input "Saj"
type input "صاج"
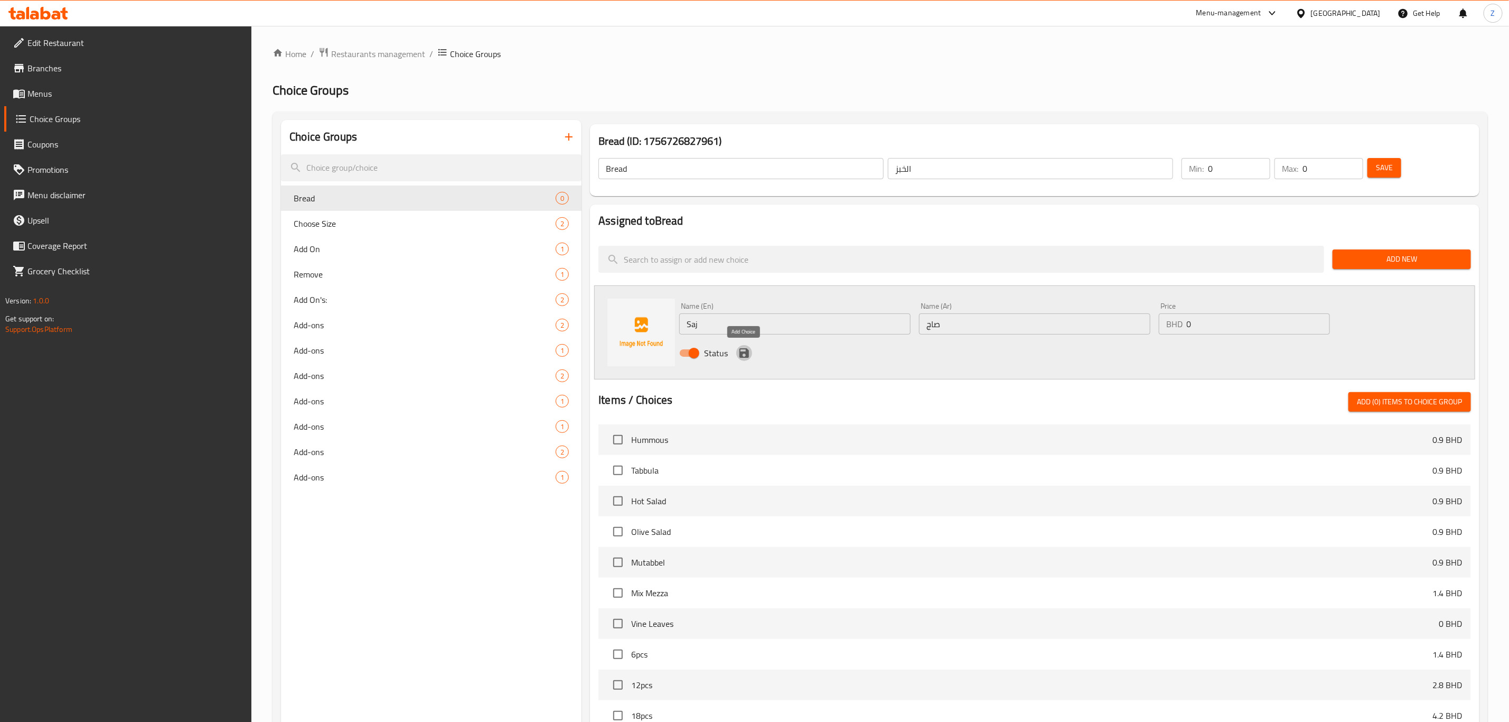
click at [743, 348] on icon "save" at bounding box center [744, 353] width 13 height 13
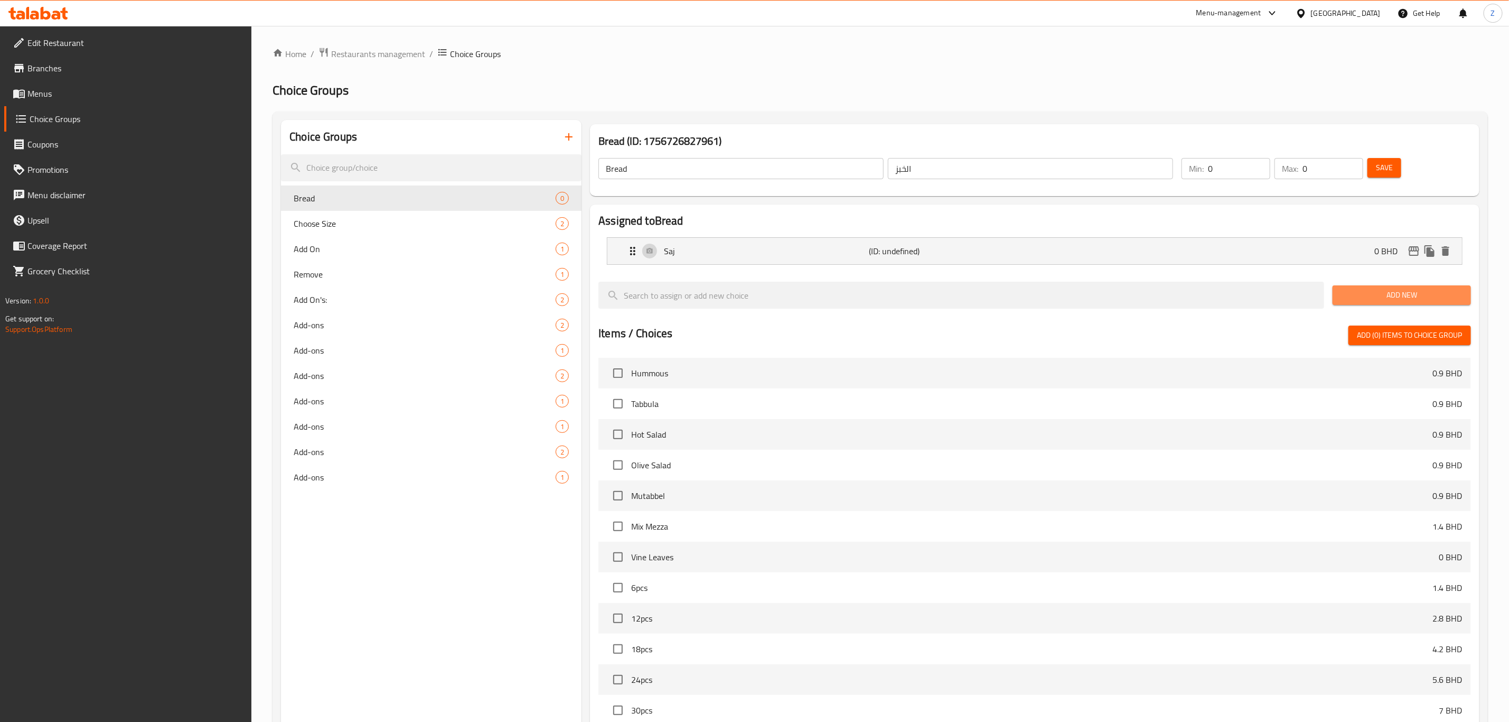
drag, startPoint x: 1401, startPoint y: 296, endPoint x: 1229, endPoint y: 318, distance: 173.5
click at [1392, 300] on span "Add New" at bounding box center [1402, 294] width 122 height 13
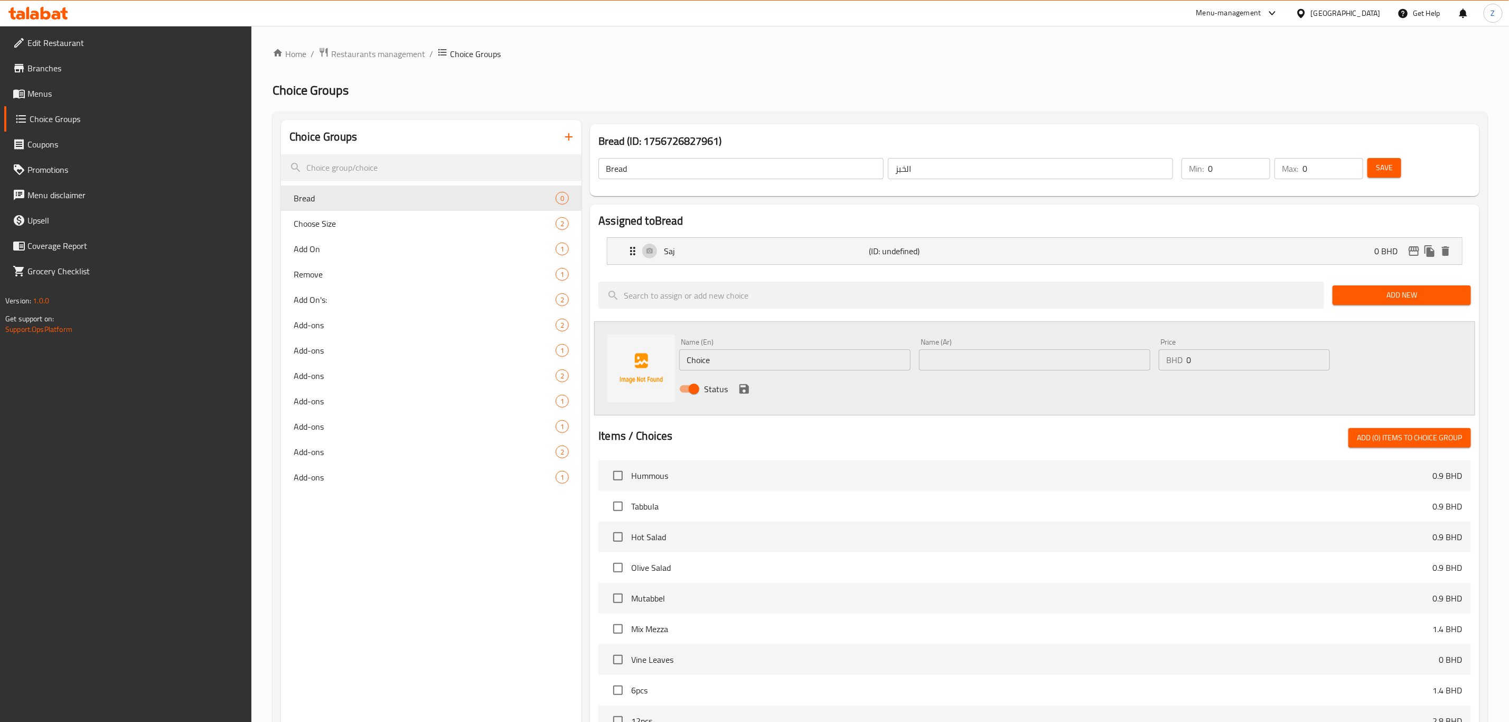
drag, startPoint x: 726, startPoint y: 361, endPoint x: 660, endPoint y: 376, distance: 67.6
click at [666, 374] on div "Name (En) Choice Name (En) Name (Ar) Name (Ar) Price BHD 0 Price Status" at bounding box center [1034, 368] width 881 height 94
type input "/"
type input "Lebanese Bread"
type input "خبز لبناني"
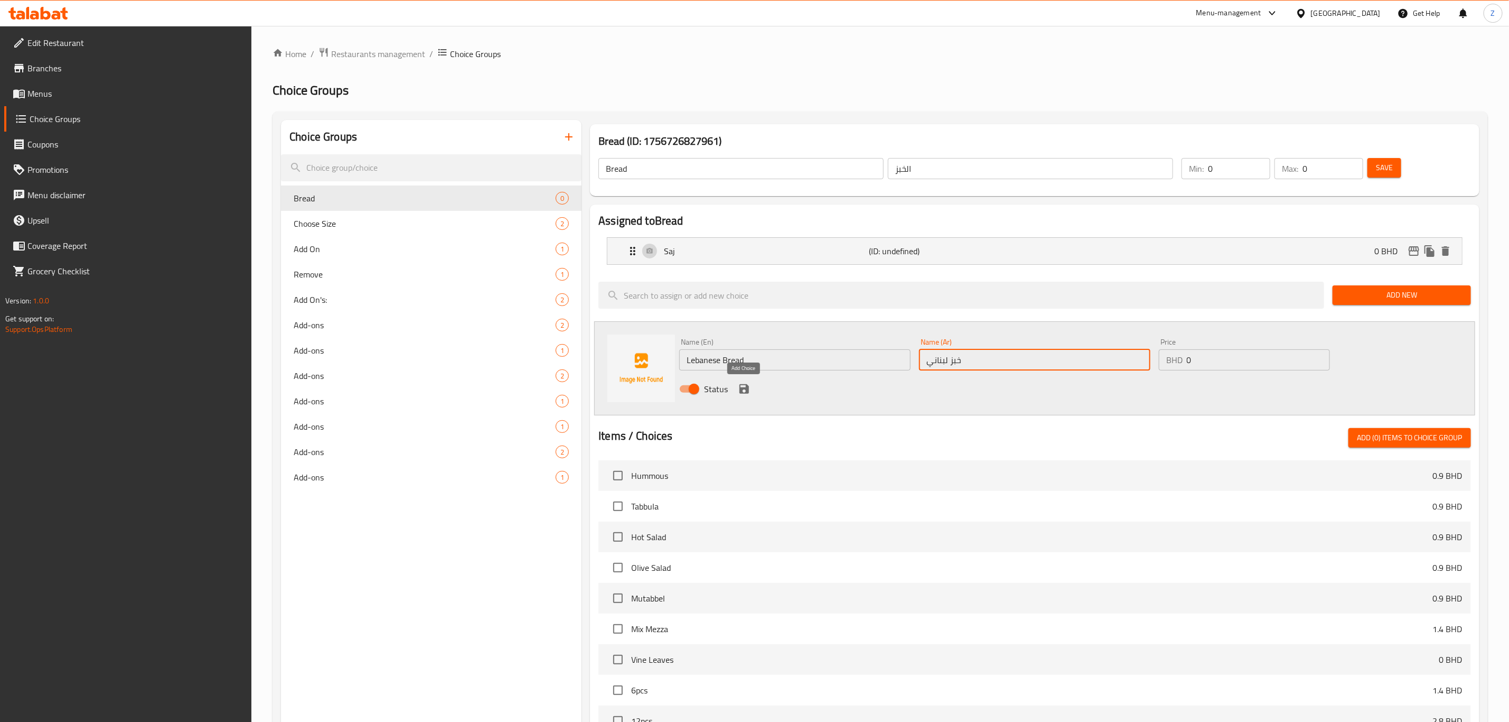
click at [744, 394] on icon "save" at bounding box center [745, 389] width 10 height 10
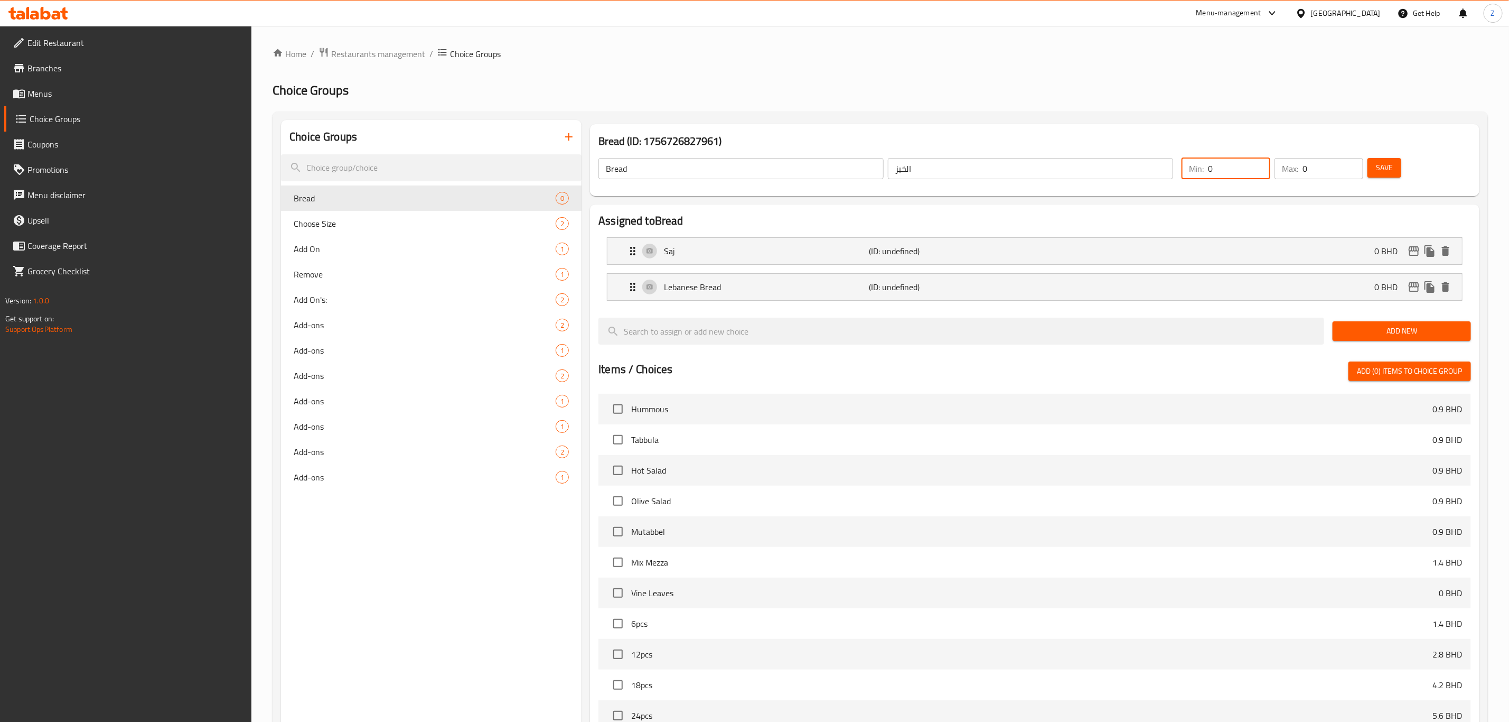
drag, startPoint x: 1238, startPoint y: 170, endPoint x: 1229, endPoint y: 181, distance: 13.9
click at [1186, 173] on div "Min: 0 ​" at bounding box center [1226, 168] width 89 height 21
type input "1"
drag, startPoint x: 1287, startPoint y: 173, endPoint x: 1276, endPoint y: 178, distance: 12.3
click at [1280, 176] on div "Max: 0 ​" at bounding box center [1319, 168] width 89 height 21
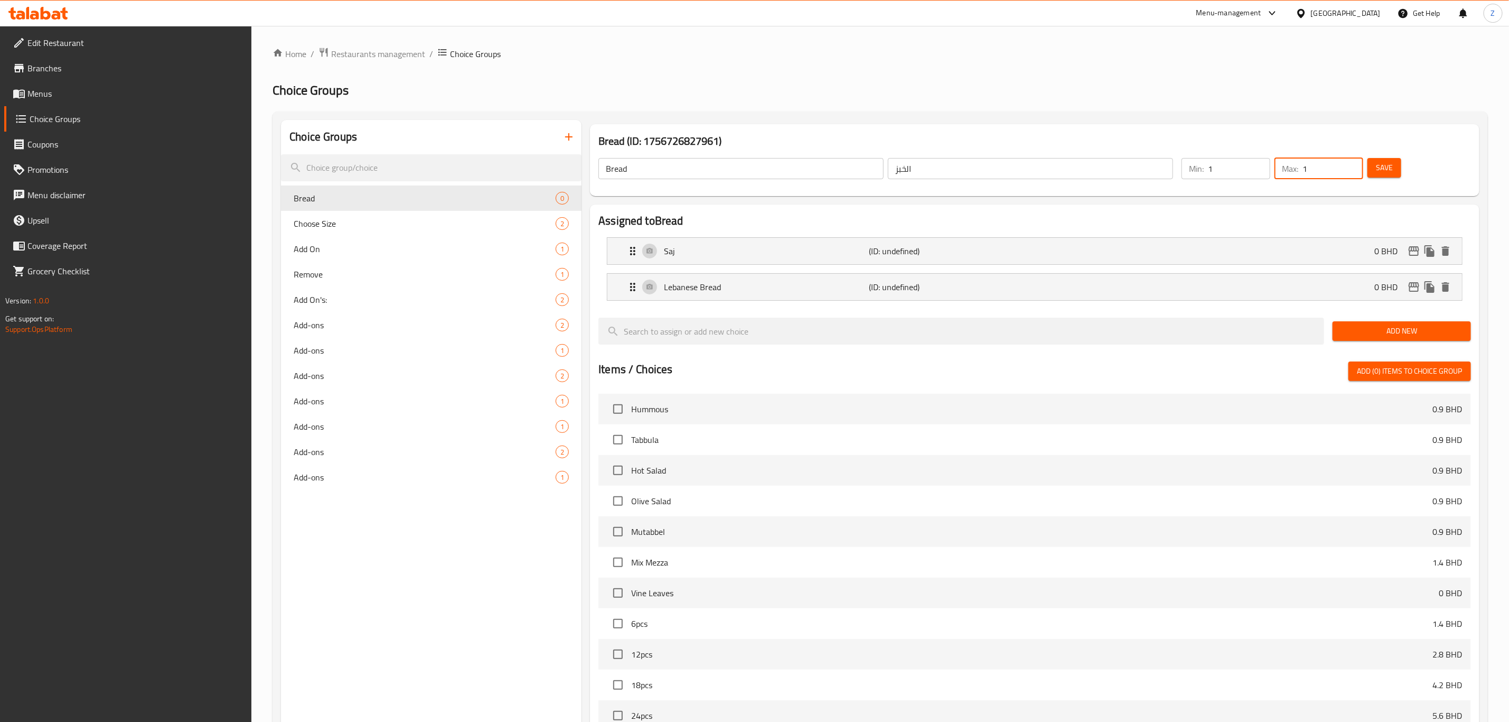
type input "1"
click at [1390, 165] on span "Save" at bounding box center [1384, 167] width 17 height 13
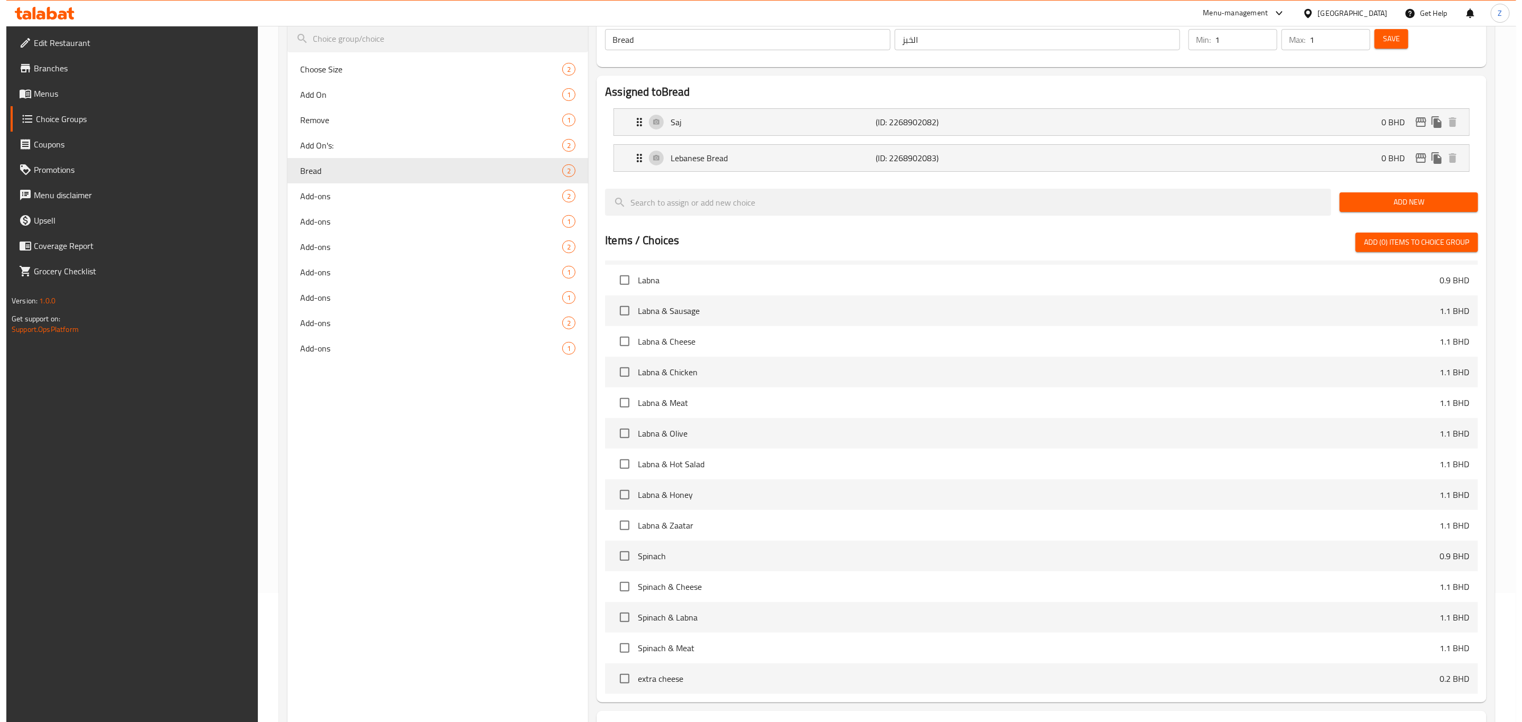
scroll to position [218, 0]
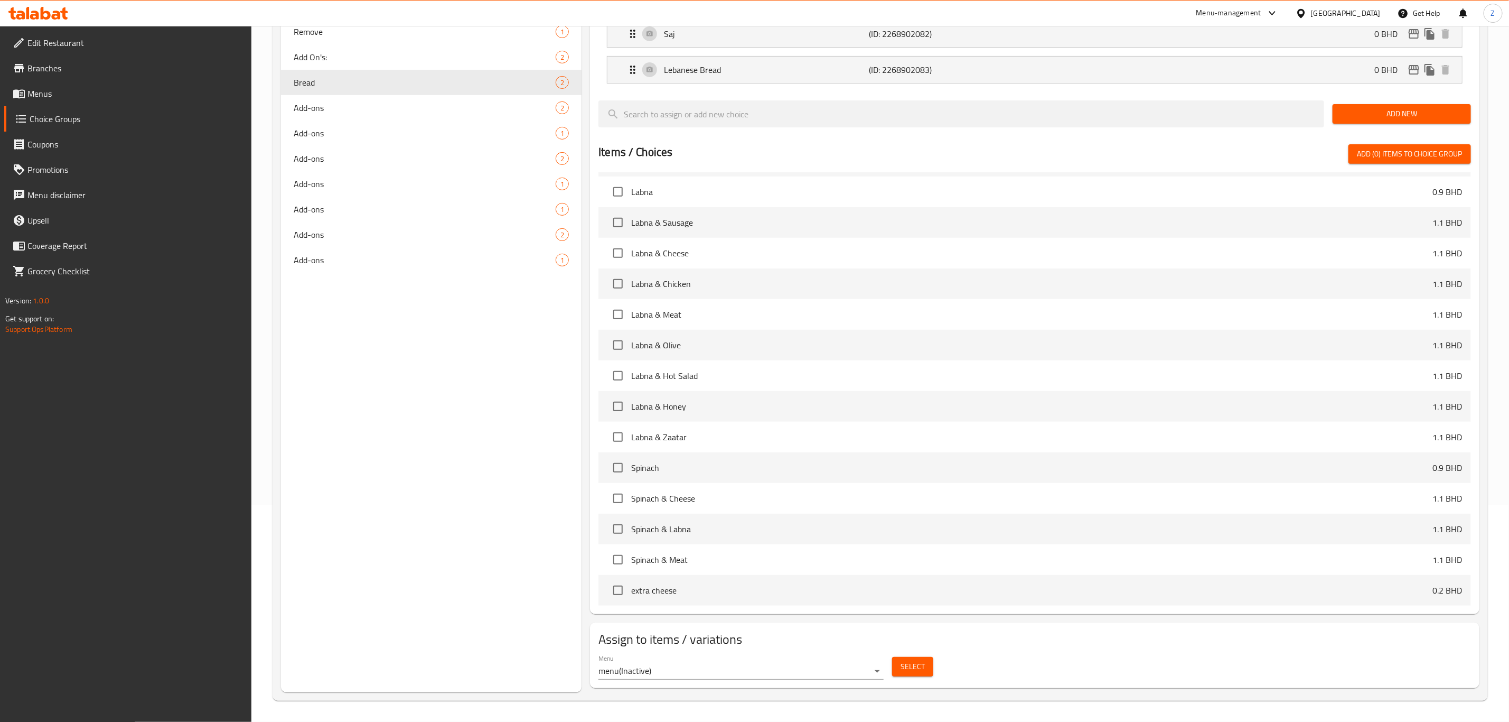
click at [857, 505] on body "​ Menu-management [GEOGRAPHIC_DATA] Get Help Z Edit Restaurant Branches Menus C…" at bounding box center [754, 157] width 1509 height 696
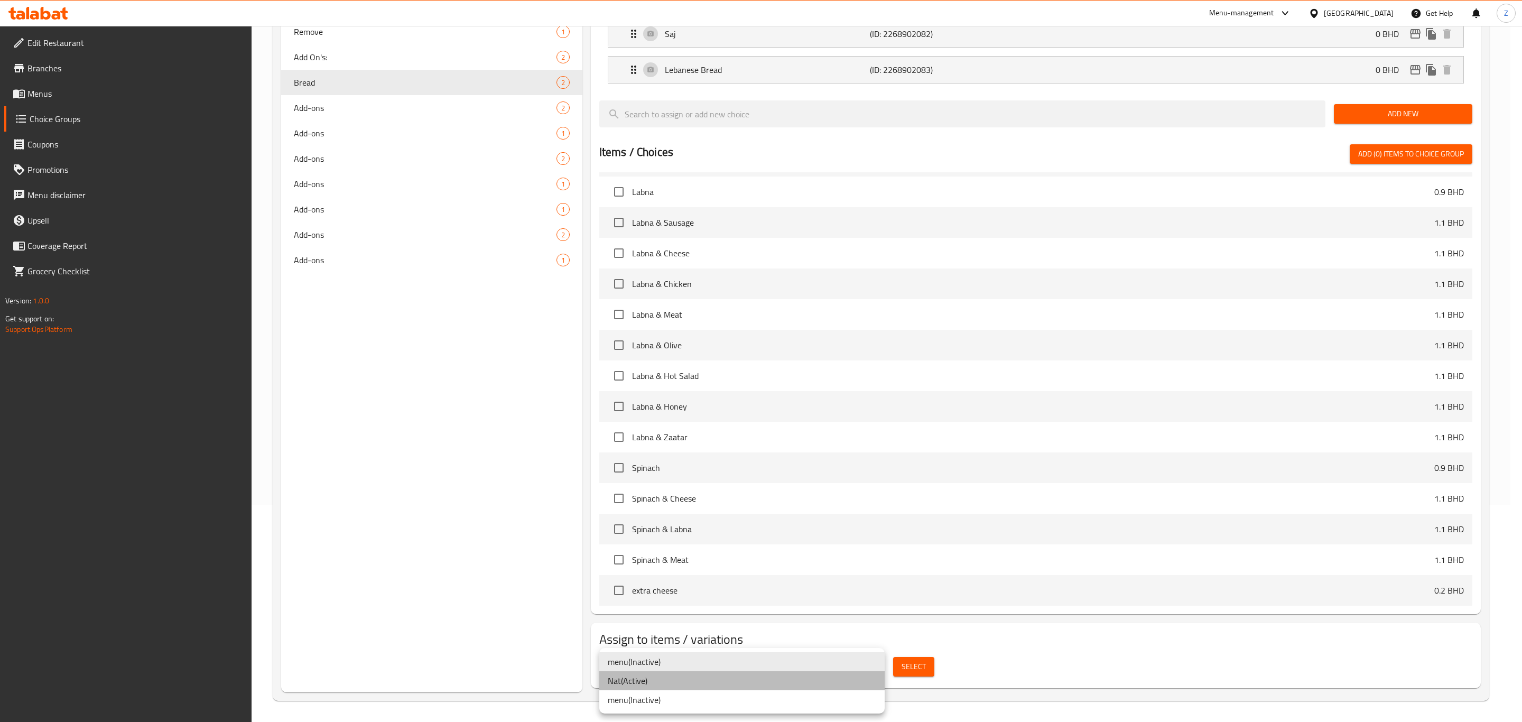
click at [665, 683] on li "Nat ( Active )" at bounding box center [741, 680] width 285 height 19
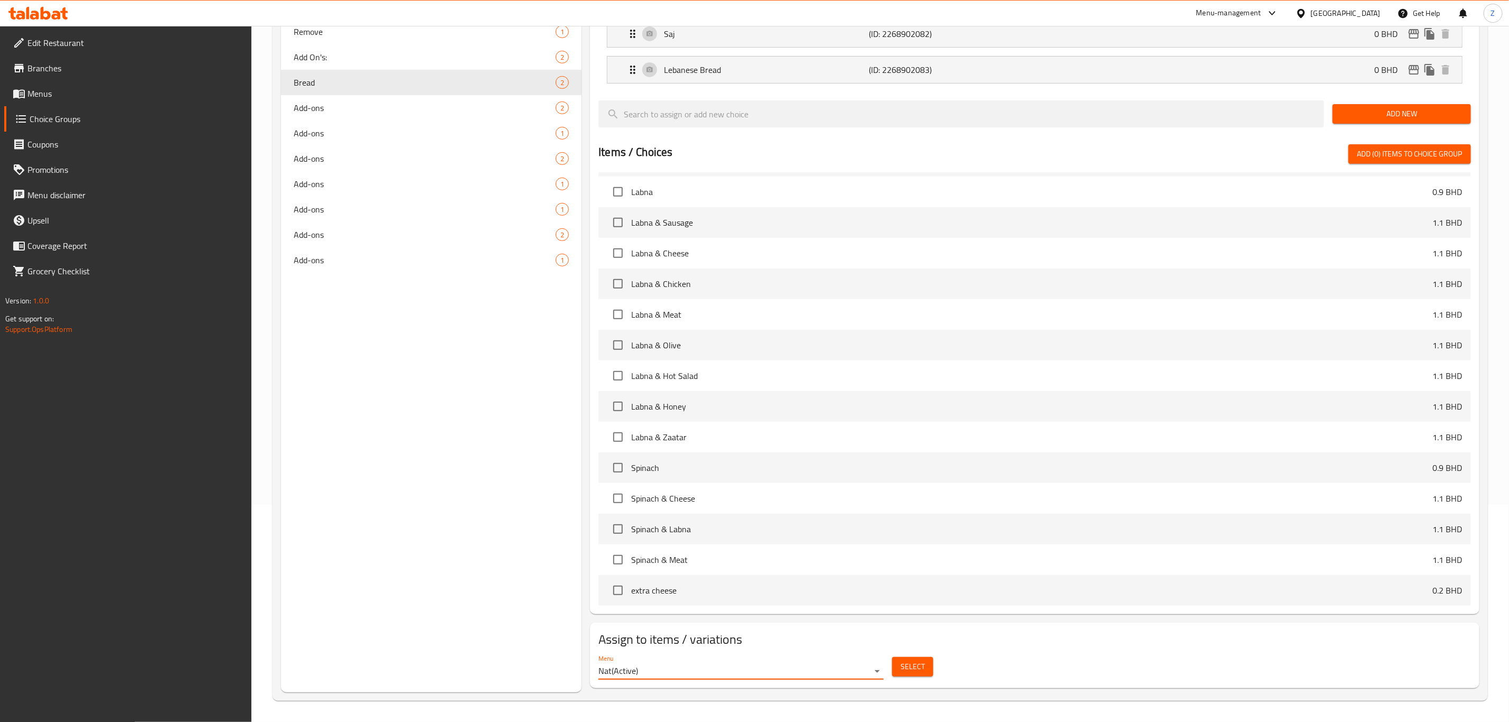
click at [920, 669] on span "Select" at bounding box center [913, 666] width 24 height 13
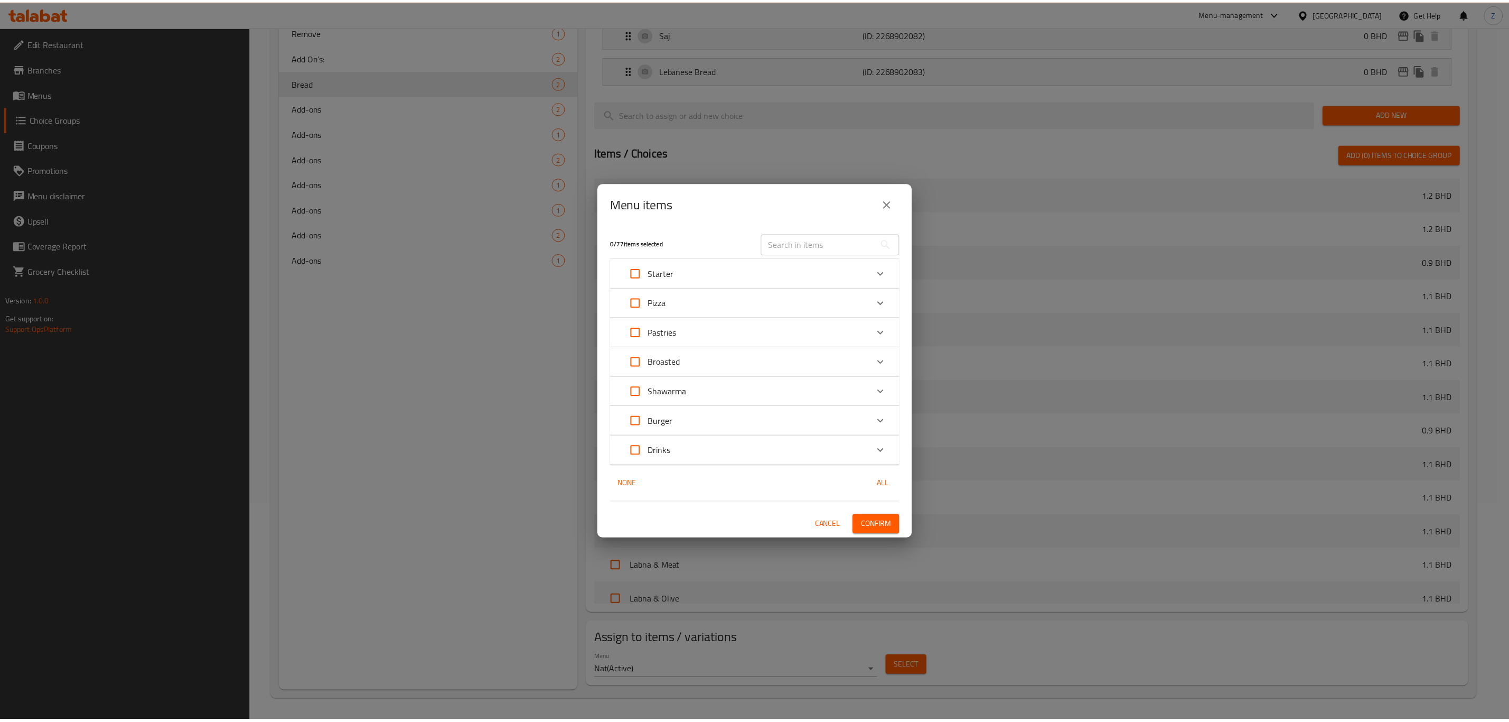
scroll to position [2533, 0]
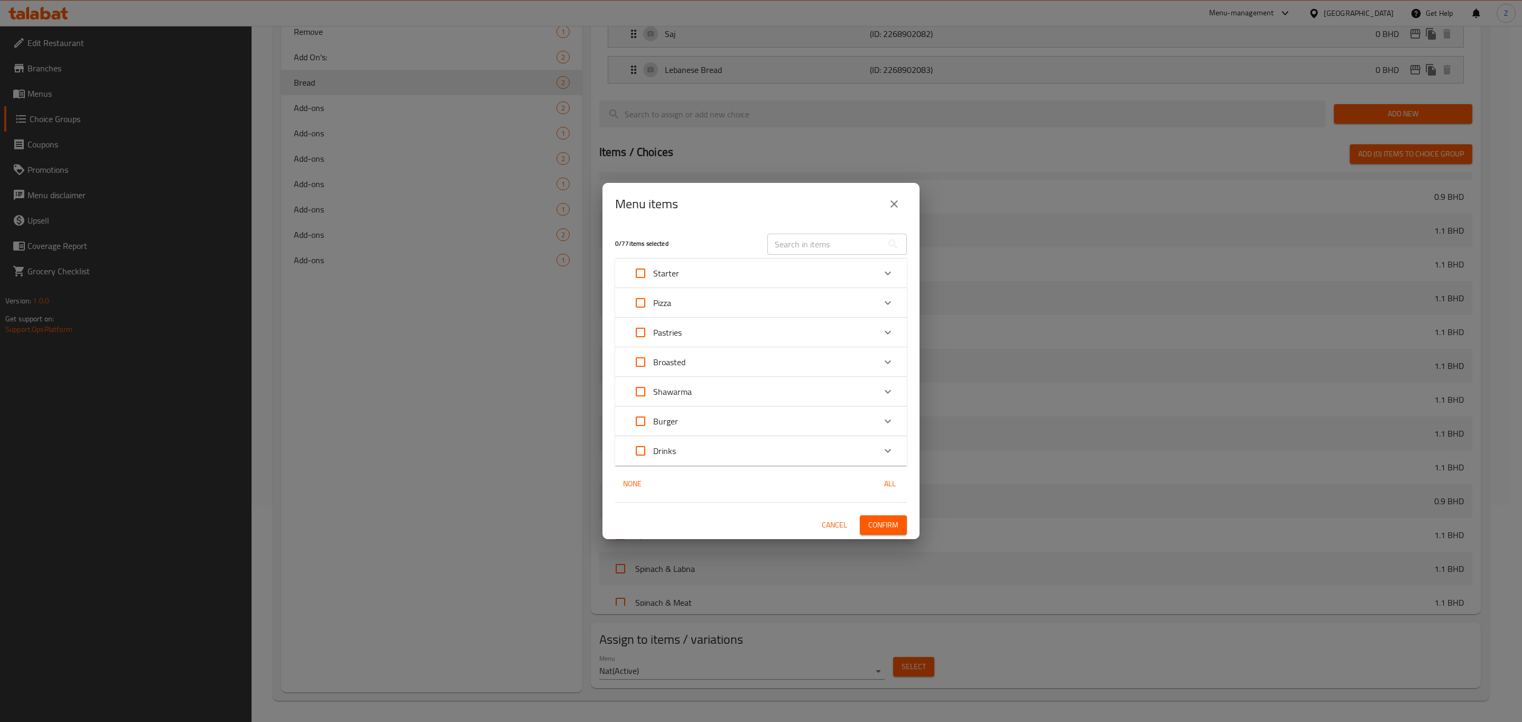
click at [893, 387] on icon "Expand" at bounding box center [887, 391] width 13 height 13
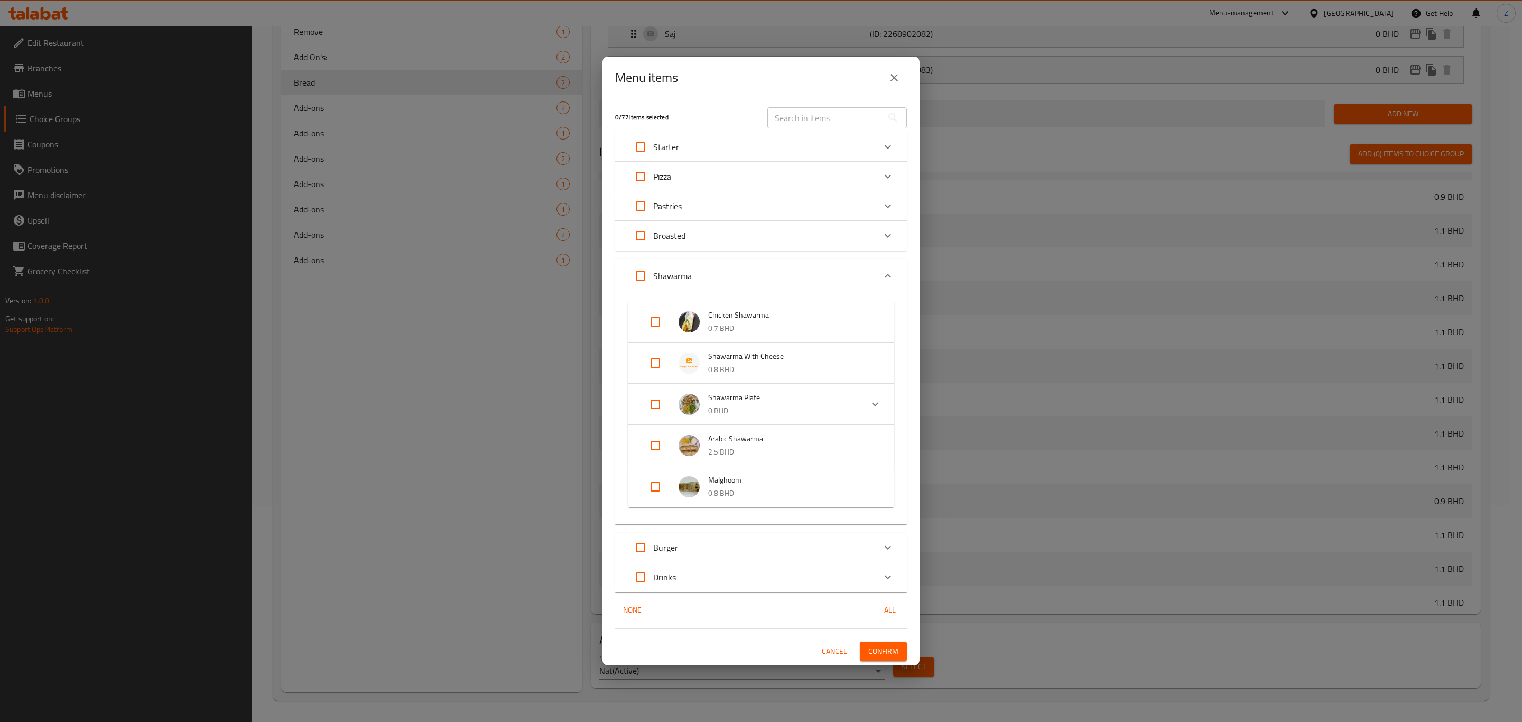
click at [656, 317] on input "Expand" at bounding box center [654, 321] width 25 height 25
checkbox input "true"
drag, startPoint x: 880, startPoint y: 648, endPoint x: 888, endPoint y: 653, distance: 9.2
click at [880, 649] on span "Confirm" at bounding box center [883, 655] width 30 height 13
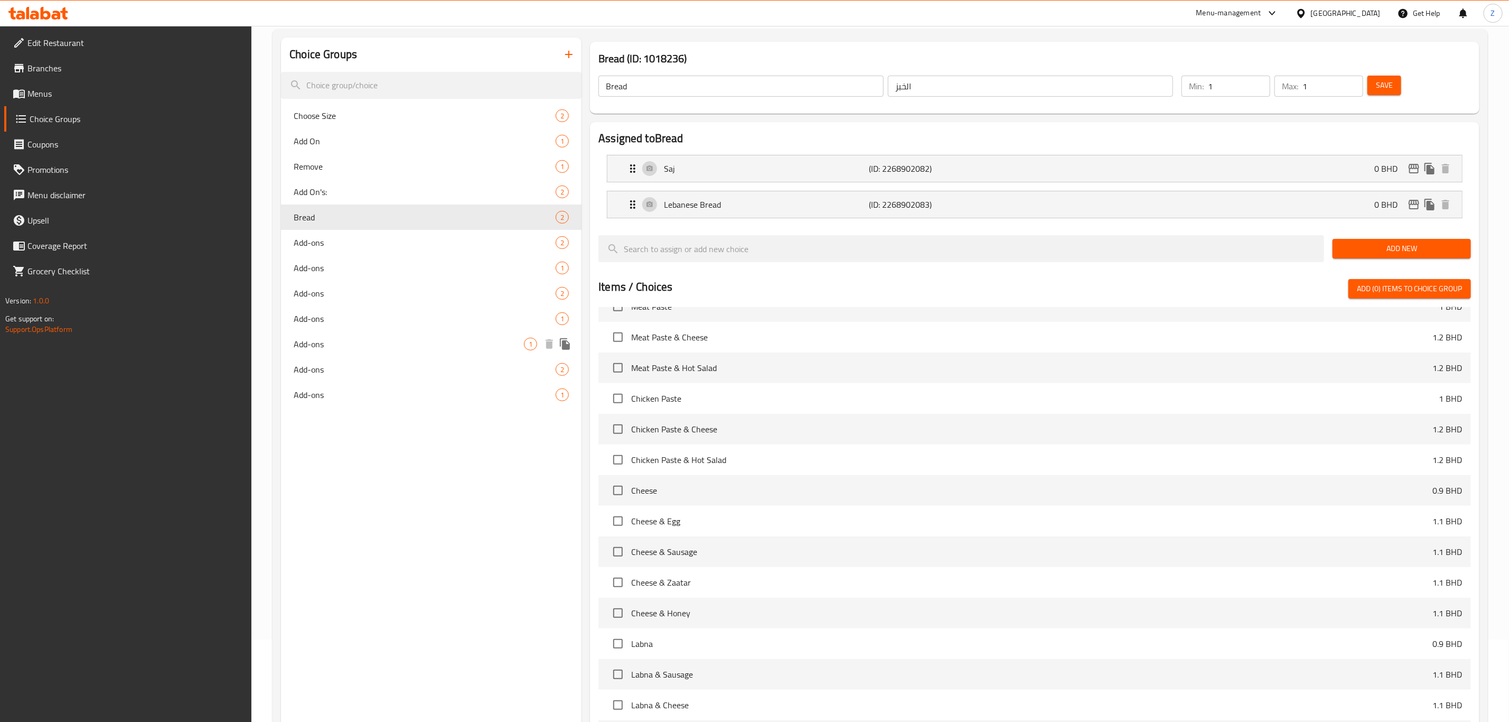
scroll to position [0, 0]
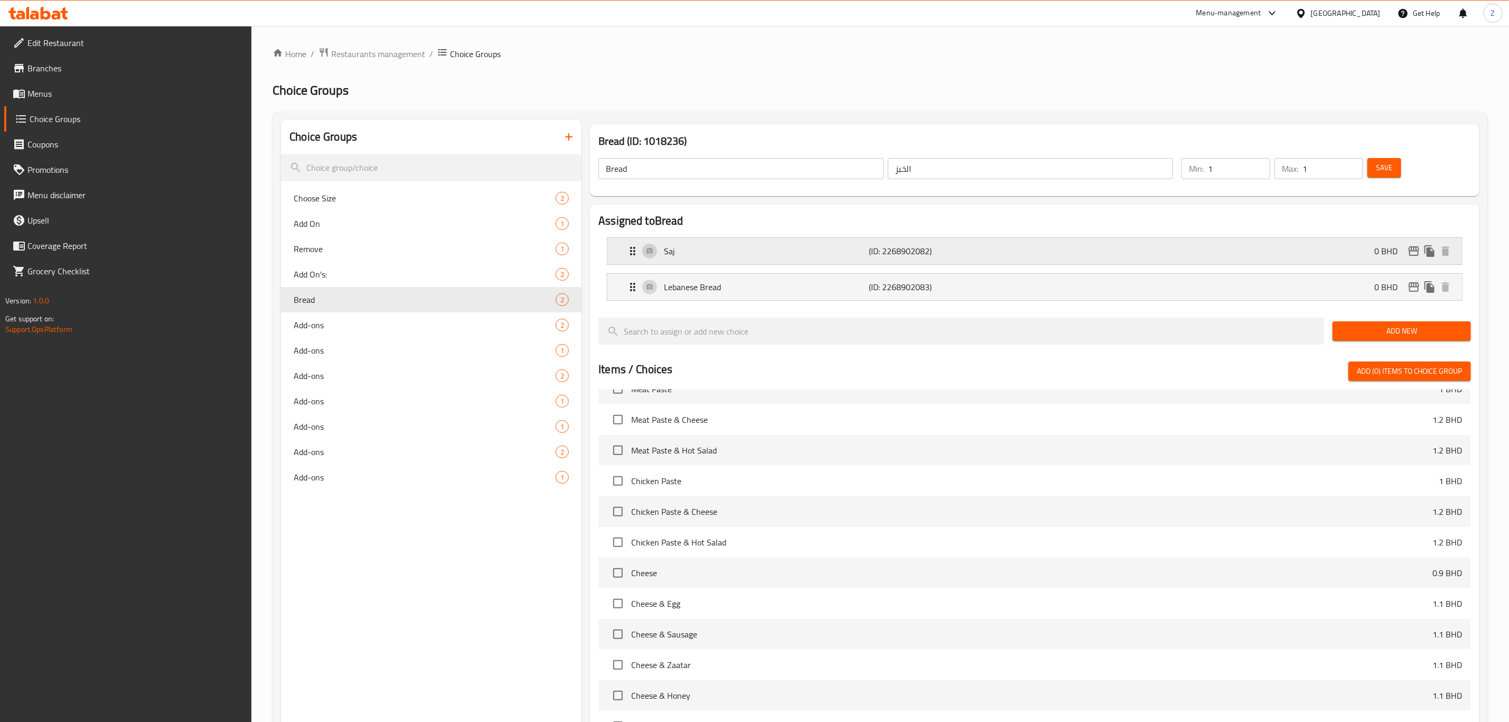
click at [737, 258] on div "Saj (ID: 2268902082) 0 BHD" at bounding box center [1038, 251] width 823 height 26
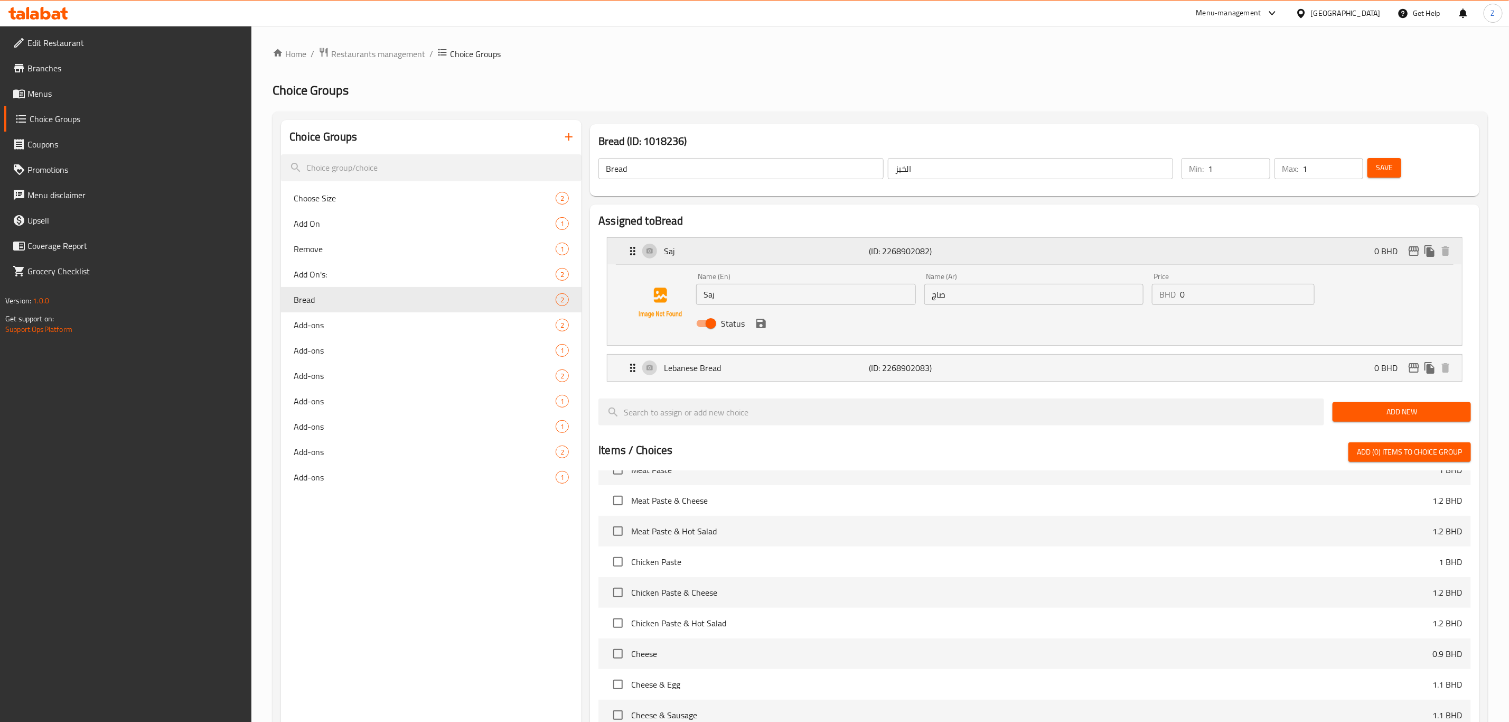
click at [737, 258] on div "Saj (ID: 2268902082) 0 BHD" at bounding box center [1038, 251] width 823 height 26
